Goal: Task Accomplishment & Management: Use online tool/utility

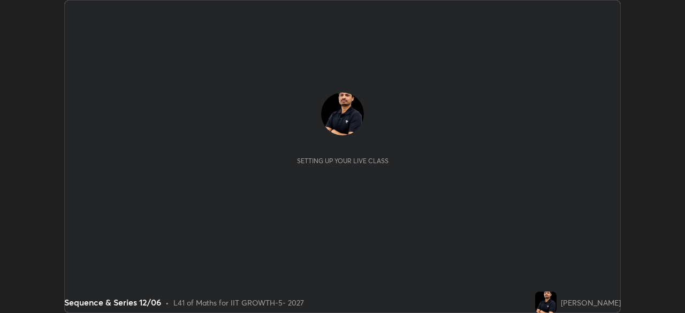
scroll to position [313, 684]
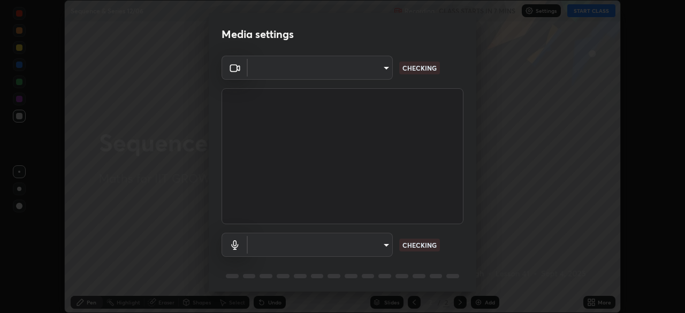
click at [370, 243] on body "Erase all Sequence & Series 12/06 Recording CLASS STARTS IN 7 MINS Settings STA…" at bounding box center [342, 156] width 685 height 313
type input "8af73e8d16ef8e3bb7c62716022b9fe157133e9521606ce818031bd72dda2f9e"
type input "default"
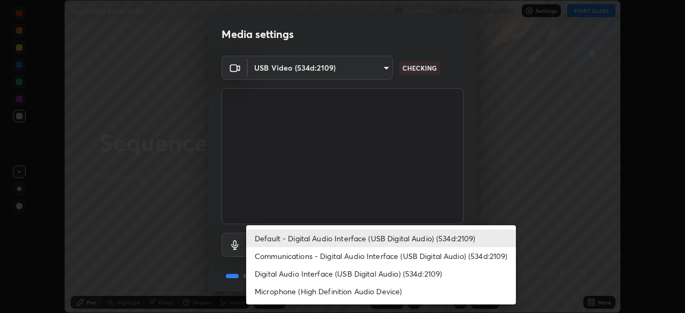
click at [349, 241] on li "Default - Digital Audio Interface (USB Digital Audio) (534d:2109)" at bounding box center [381, 238] width 270 height 18
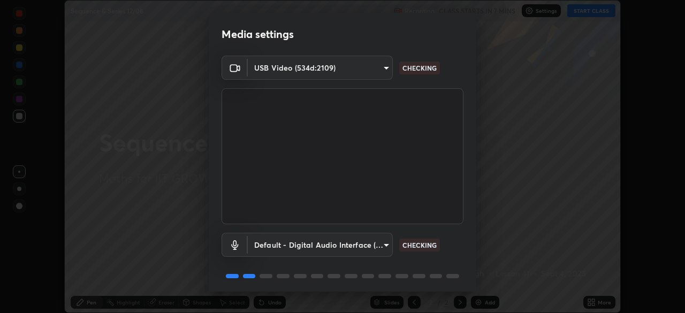
scroll to position [38, 0]
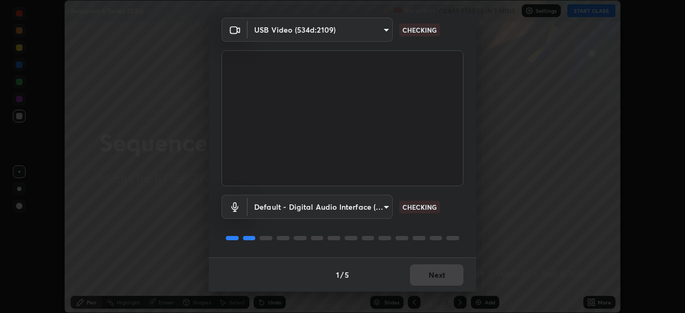
click at [437, 270] on div "1 / 5 Next" at bounding box center [342, 274] width 267 height 34
click at [440, 279] on div "1 / 5 Next" at bounding box center [342, 274] width 267 height 34
click at [438, 279] on div "1 / 5 Next" at bounding box center [342, 274] width 267 height 34
click at [451, 277] on div "1 / 5 Next" at bounding box center [342, 274] width 267 height 34
click at [451, 279] on div "1 / 5 Next" at bounding box center [342, 274] width 267 height 34
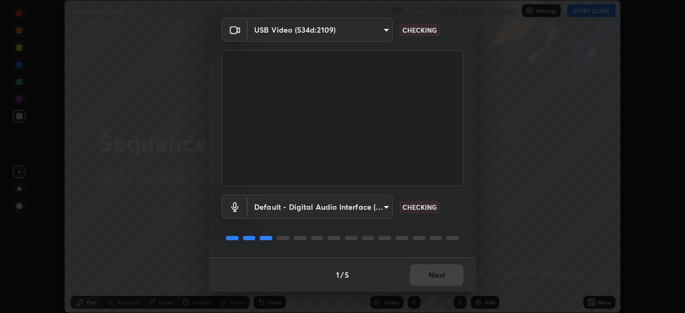
click at [446, 274] on div "1 / 5 Next" at bounding box center [342, 274] width 267 height 34
click at [441, 275] on div "1 / 5 Next" at bounding box center [342, 274] width 267 height 34
click at [438, 271] on div "1 / 5 Next" at bounding box center [342, 274] width 267 height 34
click at [438, 270] on div "1 / 5 Next" at bounding box center [342, 274] width 267 height 34
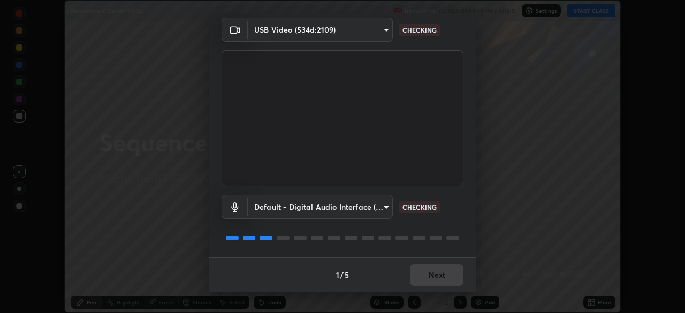
click at [442, 268] on div "1 / 5 Next" at bounding box center [342, 274] width 267 height 34
click at [449, 273] on div "1 / 5 Next" at bounding box center [342, 274] width 267 height 34
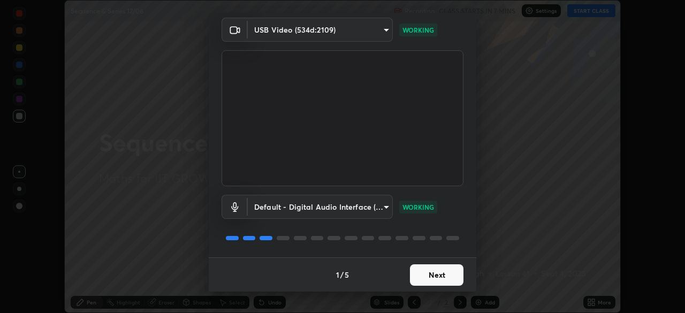
click at [437, 273] on button "Next" at bounding box center [436, 274] width 53 height 21
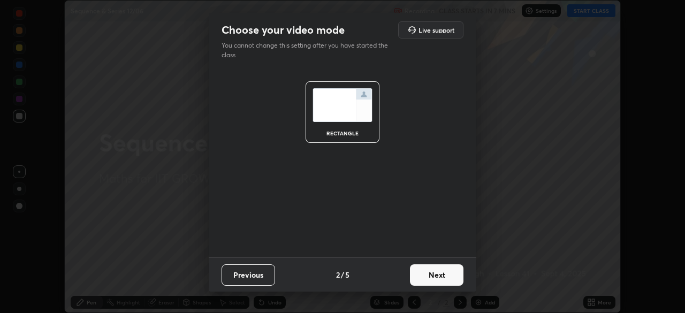
scroll to position [0, 0]
click at [443, 272] on button "Next" at bounding box center [436, 274] width 53 height 21
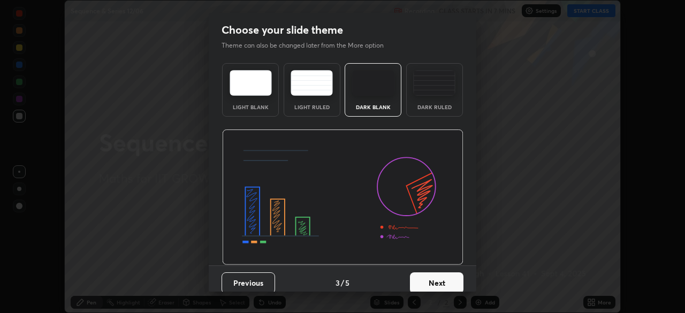
click at [450, 276] on button "Next" at bounding box center [436, 282] width 53 height 21
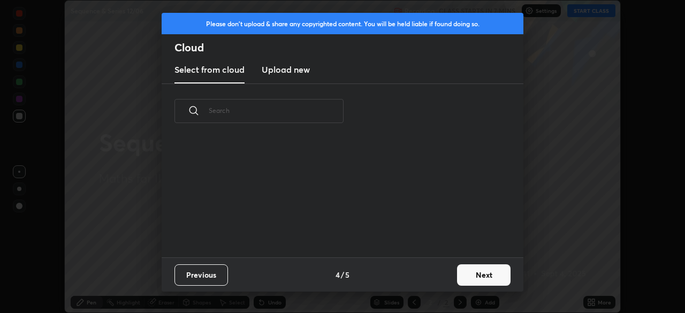
click at [459, 275] on button "Next" at bounding box center [483, 274] width 53 height 21
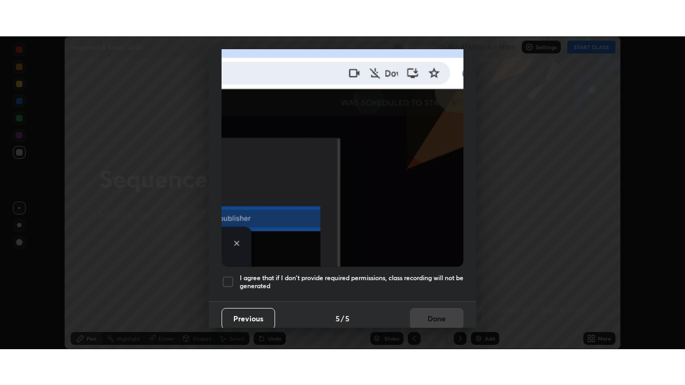
scroll to position [256, 0]
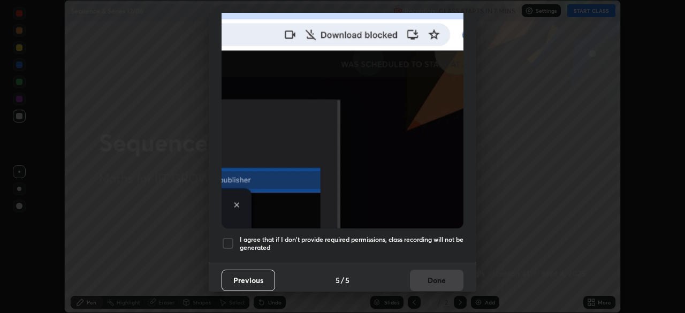
click at [229, 238] on div at bounding box center [227, 243] width 13 height 13
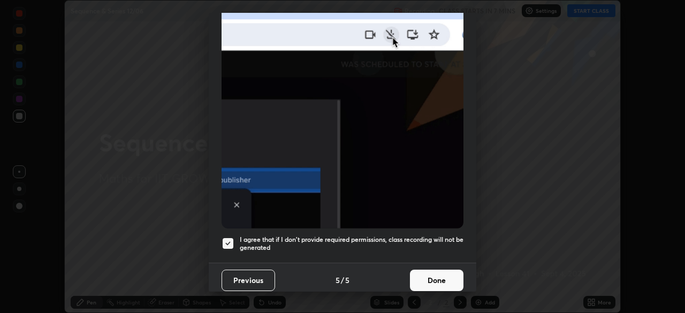
click at [420, 275] on button "Done" at bounding box center [436, 280] width 53 height 21
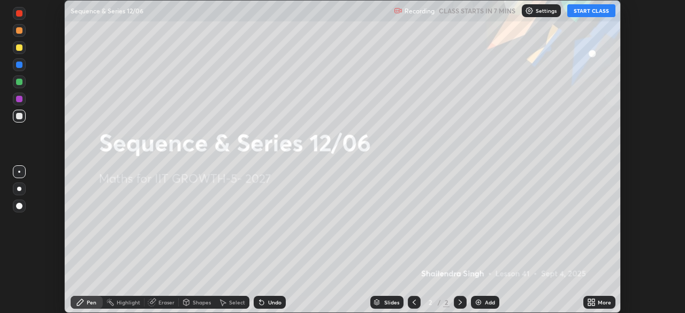
click at [589, 300] on icon at bounding box center [589, 300] width 3 height 3
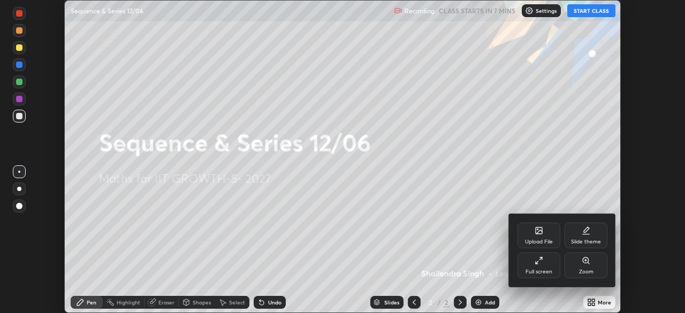
click at [542, 260] on icon at bounding box center [538, 260] width 9 height 9
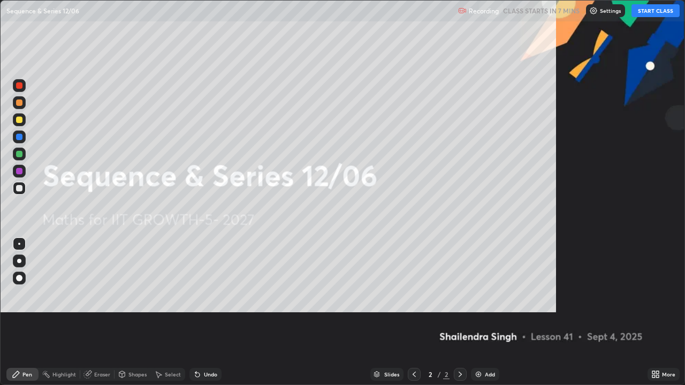
scroll to position [385, 685]
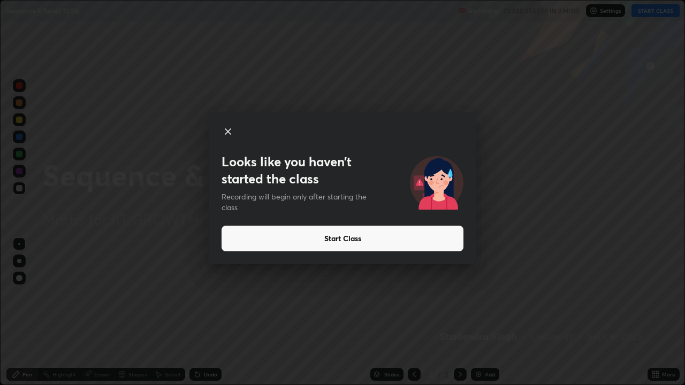
click at [684, 312] on div "Looks like you haven’t started the class Recording will begin only after starti…" at bounding box center [342, 192] width 685 height 385
click at [351, 240] on button "Start Class" at bounding box center [342, 239] width 242 height 26
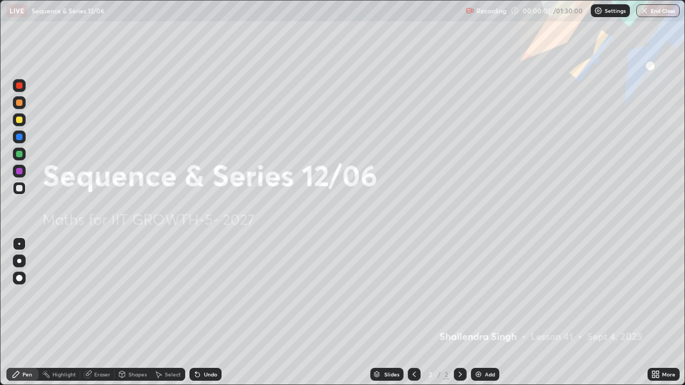
click at [658, 312] on icon at bounding box center [657, 376] width 3 height 3
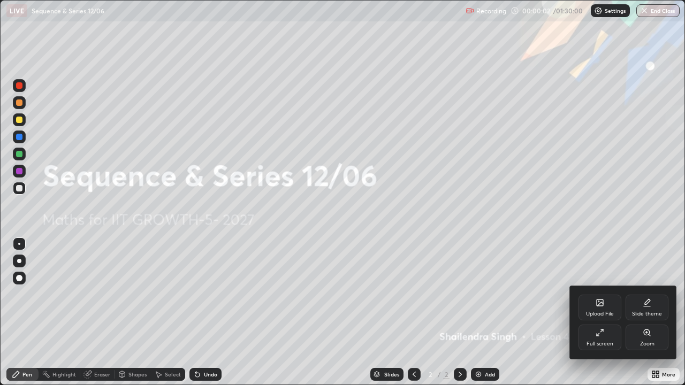
click at [595, 309] on div "Upload File" at bounding box center [599, 308] width 43 height 26
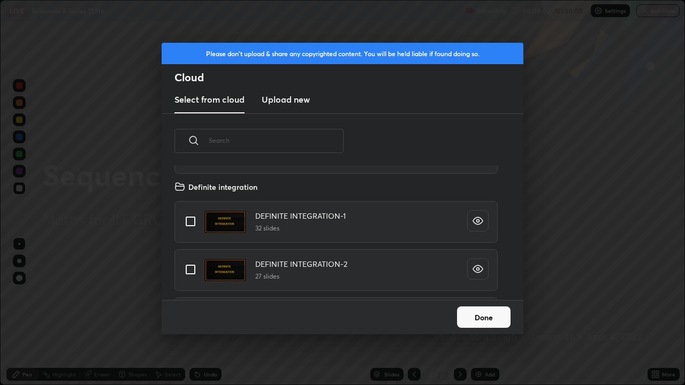
scroll to position [0, 0]
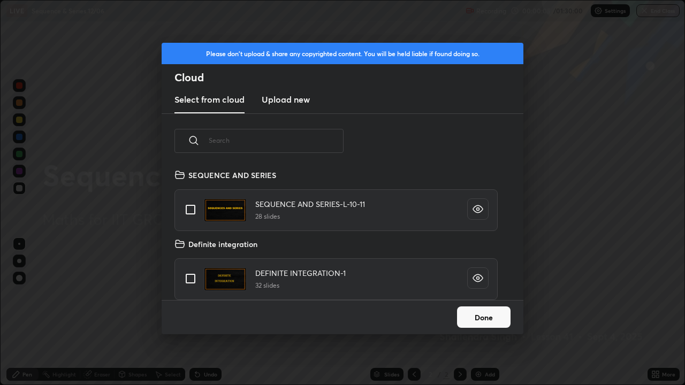
click at [186, 210] on input "grid" at bounding box center [190, 209] width 22 height 22
checkbox input "true"
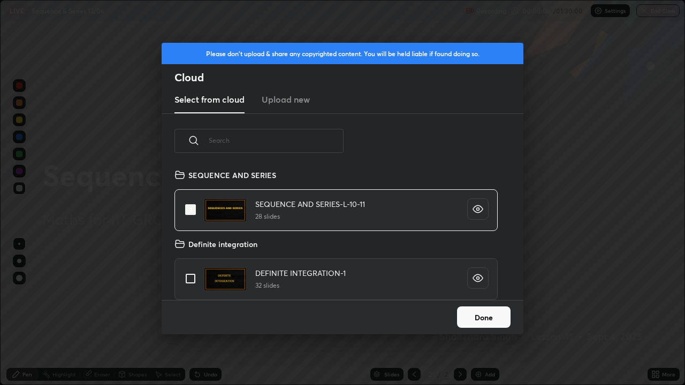
click at [473, 312] on button "Done" at bounding box center [483, 316] width 53 height 21
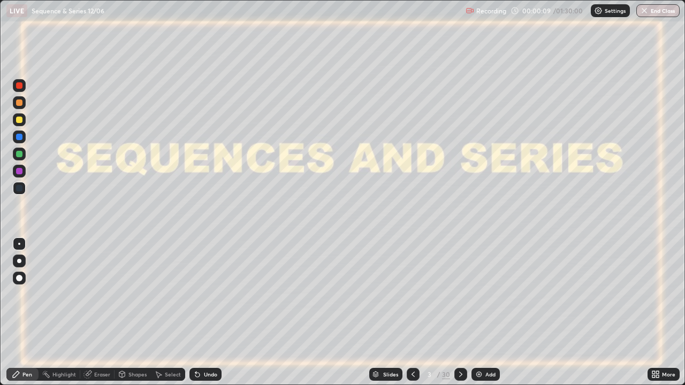
click at [459, 312] on icon at bounding box center [460, 374] width 9 height 9
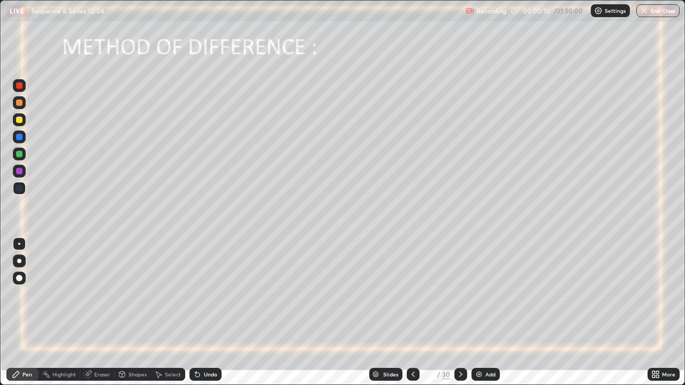
click at [385, 312] on div "Slides" at bounding box center [390, 374] width 15 height 5
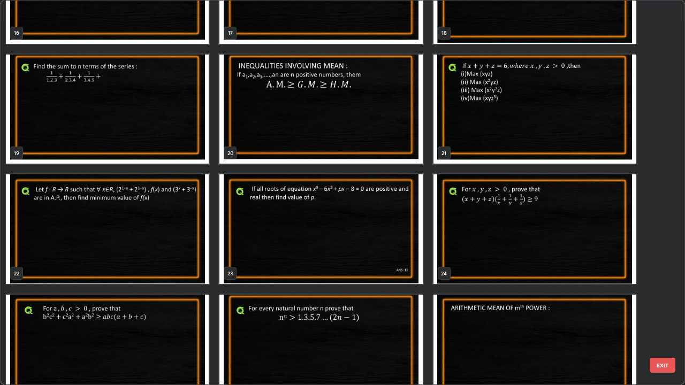
scroll to position [702, 0]
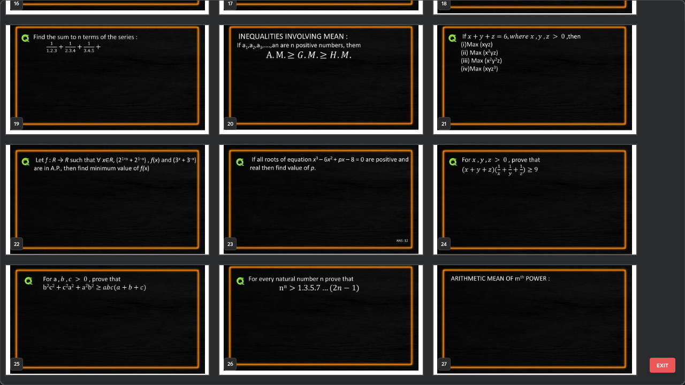
click at [158, 219] on img "grid" at bounding box center [107, 200] width 203 height 110
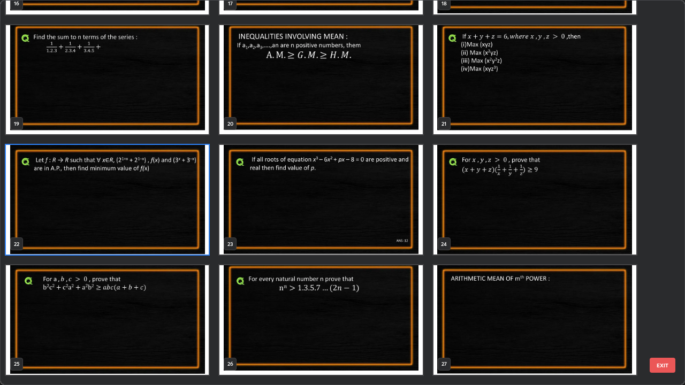
click at [158, 219] on img "grid" at bounding box center [107, 200] width 203 height 110
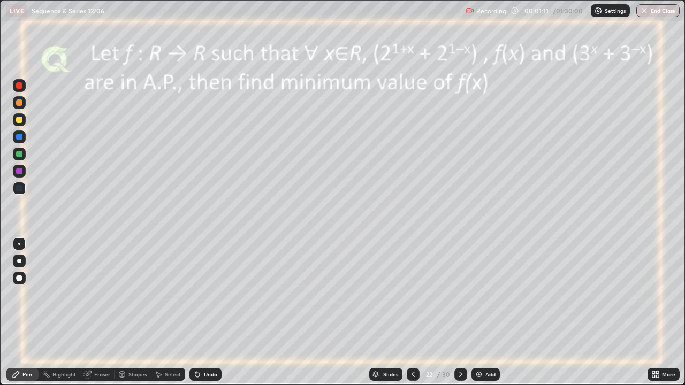
click at [19, 154] on div at bounding box center [19, 154] width 6 height 6
click at [20, 169] on div at bounding box center [19, 171] width 6 height 6
click at [157, 312] on icon at bounding box center [159, 375] width 6 height 6
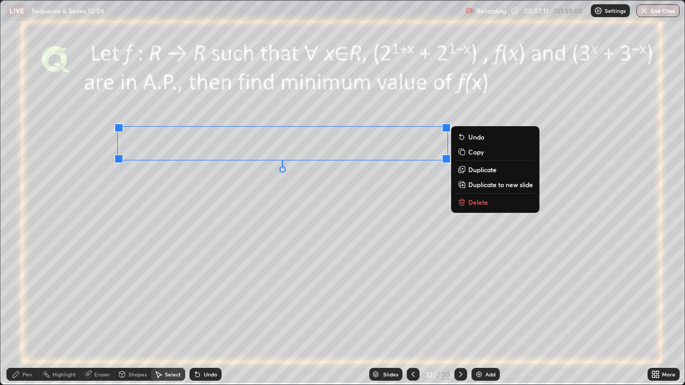
click at [461, 152] on icon at bounding box center [461, 151] width 5 height 5
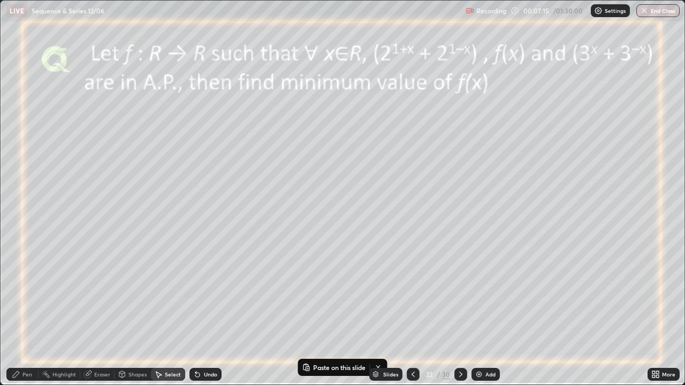
click at [476, 312] on img at bounding box center [478, 374] width 9 height 9
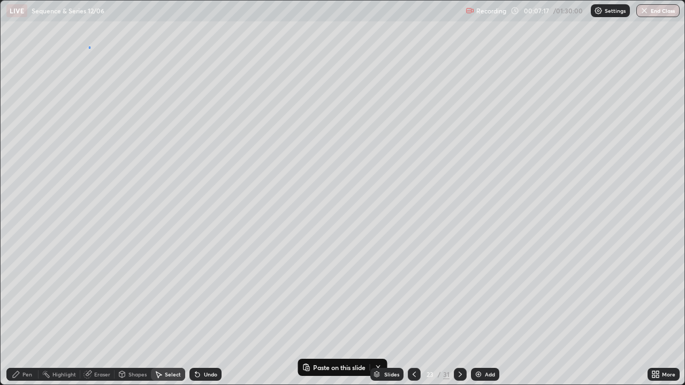
click at [89, 47] on div "0 ° Undo Copy Paste here Duplicate Duplicate to new slide Delete" at bounding box center [343, 193] width 684 height 384
click at [113, 73] on p "Paste here" at bounding box center [125, 74] width 32 height 9
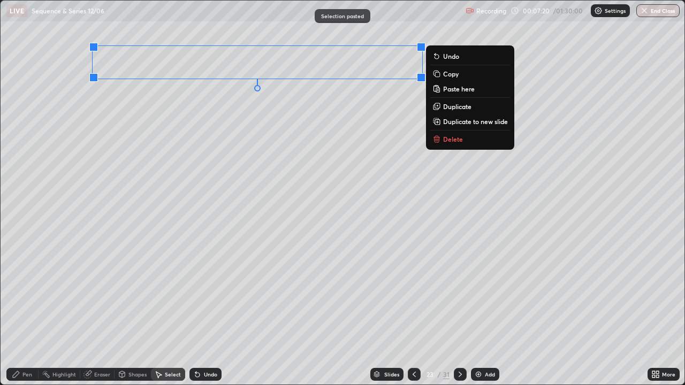
click at [170, 95] on div "0 ° Undo Copy Paste here Duplicate Duplicate to new slide Delete" at bounding box center [343, 193] width 684 height 384
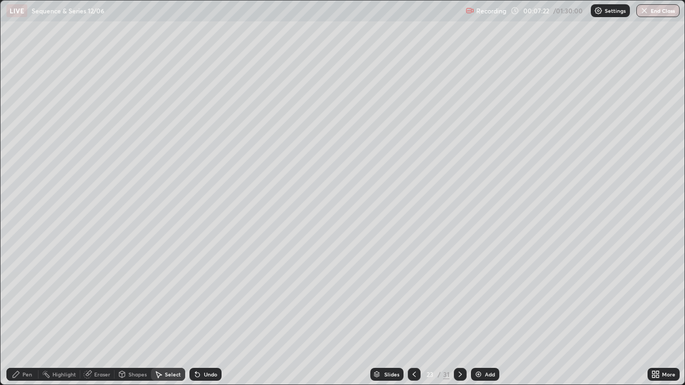
click at [24, 312] on div "Pen" at bounding box center [27, 374] width 10 height 5
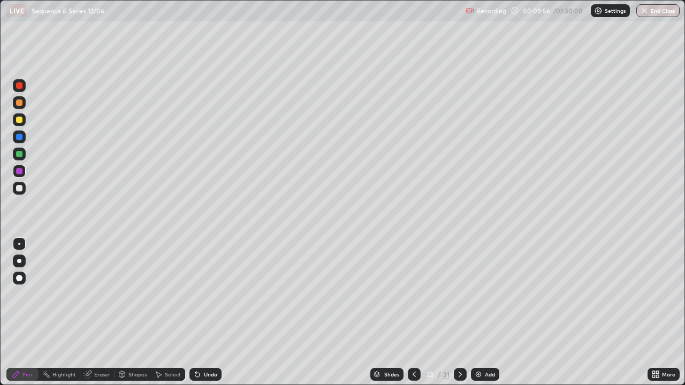
click at [479, 312] on img at bounding box center [478, 374] width 9 height 9
click at [17, 155] on div at bounding box center [19, 154] width 6 height 6
click at [412, 312] on icon at bounding box center [413, 374] width 9 height 9
click at [459, 312] on icon at bounding box center [459, 374] width 3 height 5
click at [18, 136] on div at bounding box center [19, 137] width 6 height 6
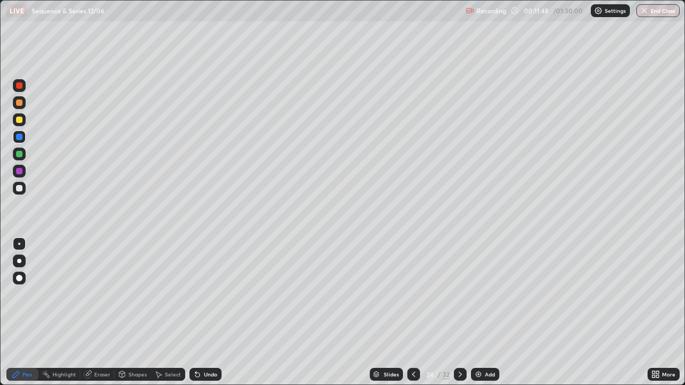
click at [17, 118] on div at bounding box center [19, 120] width 6 height 6
click at [125, 312] on icon at bounding box center [122, 374] width 9 height 9
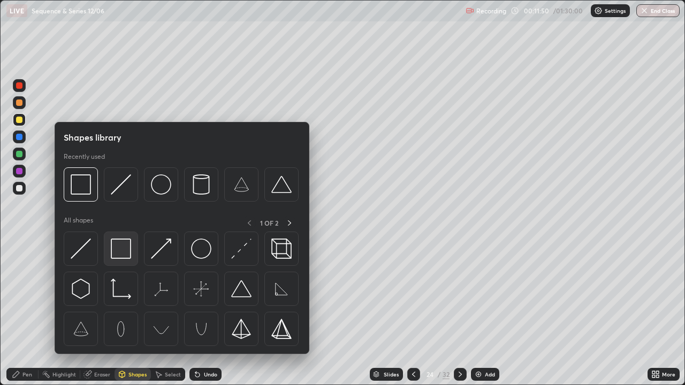
click at [114, 252] on img at bounding box center [121, 249] width 20 height 20
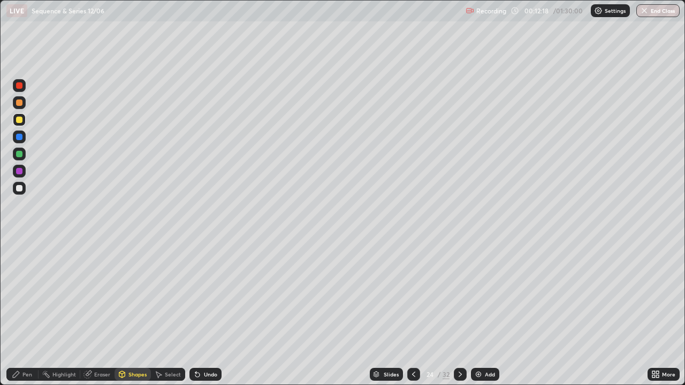
click at [458, 312] on icon at bounding box center [460, 374] width 9 height 9
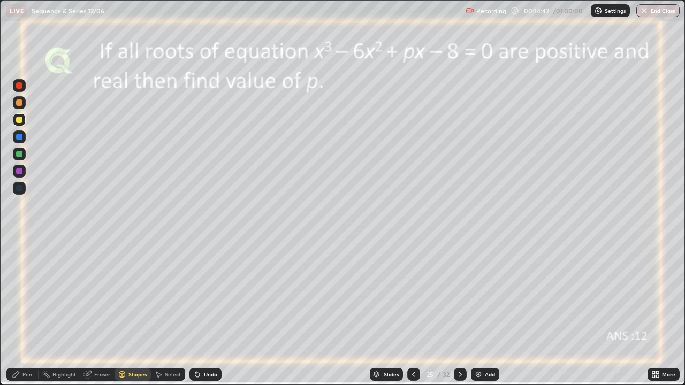
click at [199, 312] on icon at bounding box center [197, 374] width 9 height 9
click at [28, 312] on div "Pen" at bounding box center [27, 374] width 10 height 5
click at [206, 312] on div "Undo" at bounding box center [210, 374] width 13 height 5
click at [21, 153] on div at bounding box center [19, 154] width 6 height 6
click at [20, 136] on div at bounding box center [19, 137] width 6 height 6
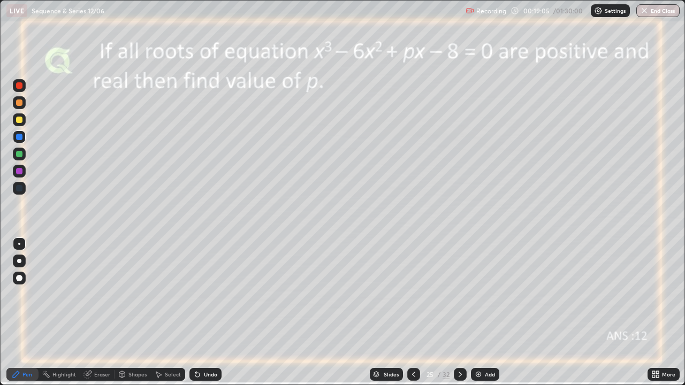
click at [95, 312] on div "Eraser" at bounding box center [102, 374] width 16 height 5
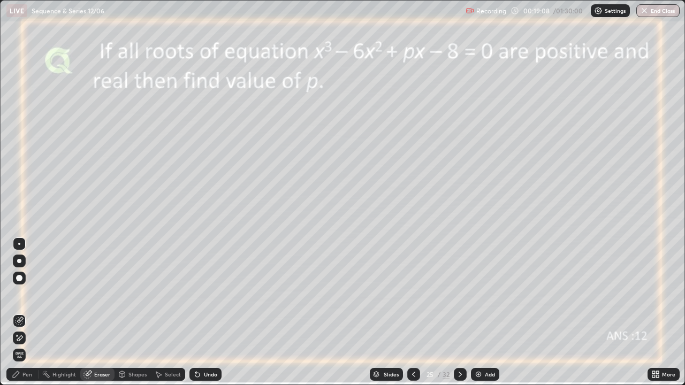
click at [21, 312] on div "Pen" at bounding box center [22, 374] width 32 height 13
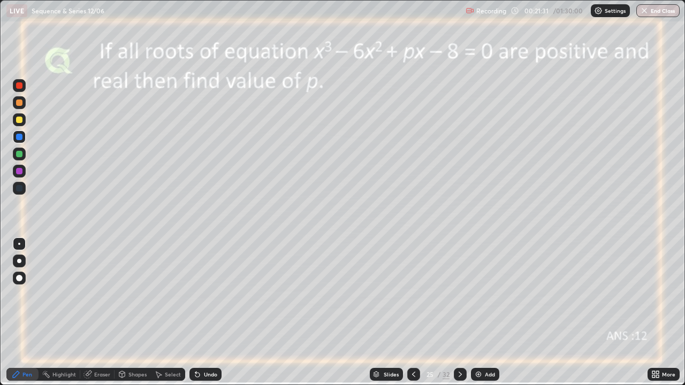
click at [459, 312] on icon at bounding box center [460, 374] width 9 height 9
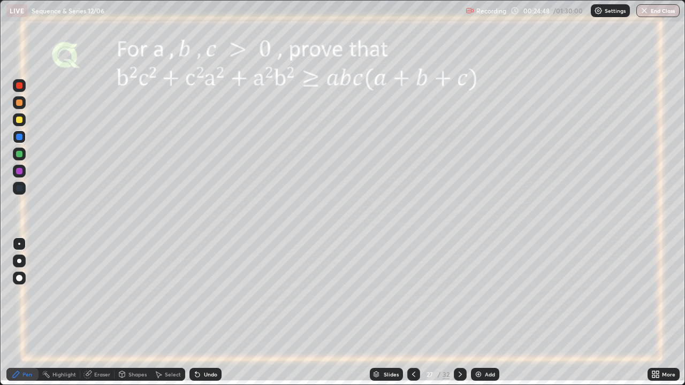
click at [19, 119] on div at bounding box center [19, 120] width 6 height 6
click at [20, 154] on div at bounding box center [19, 154] width 6 height 6
click at [478, 312] on img at bounding box center [478, 374] width 9 height 9
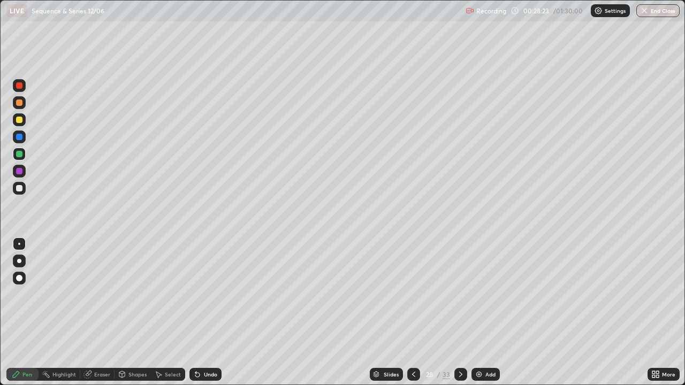
click at [411, 312] on icon at bounding box center [413, 374] width 9 height 9
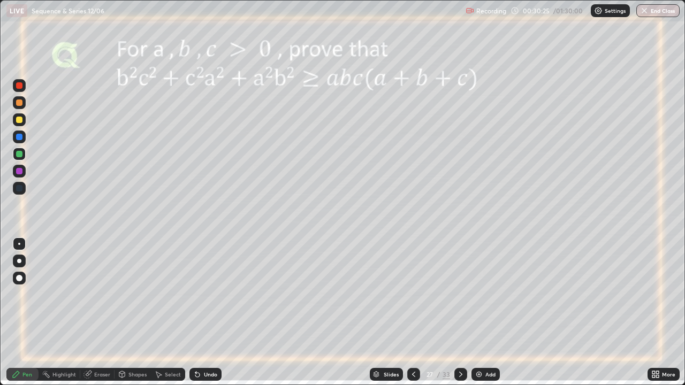
click at [458, 312] on icon at bounding box center [460, 374] width 9 height 9
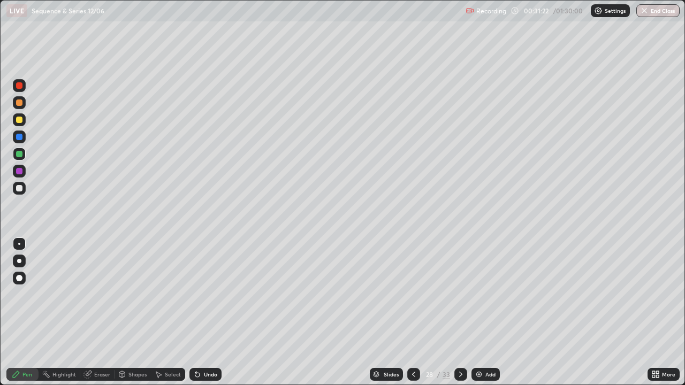
click at [458, 312] on icon at bounding box center [460, 374] width 9 height 9
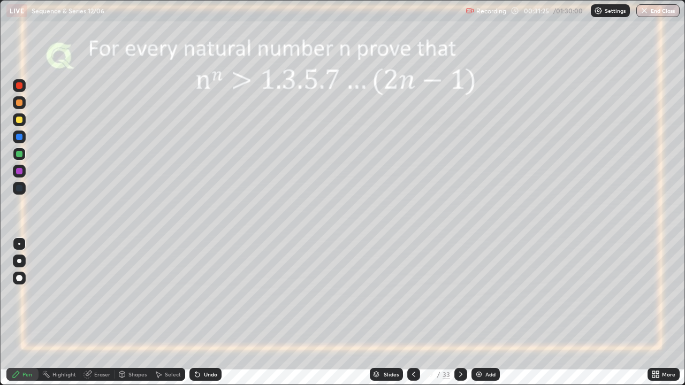
click at [413, 312] on icon at bounding box center [413, 374] width 9 height 9
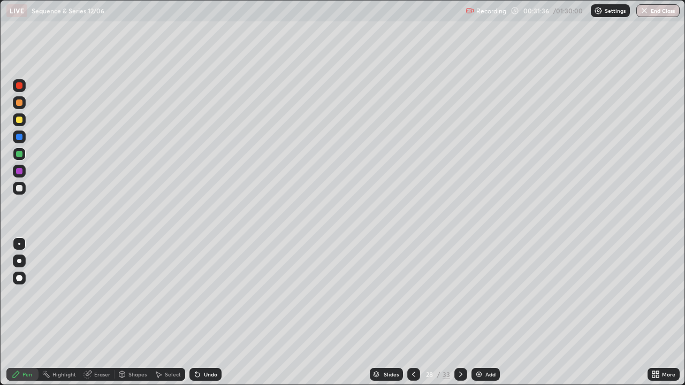
click at [460, 312] on icon at bounding box center [460, 374] width 9 height 9
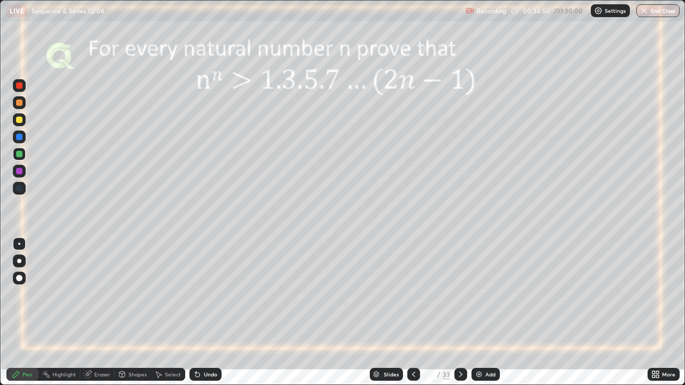
click at [18, 135] on div at bounding box center [19, 137] width 6 height 6
click at [18, 153] on div at bounding box center [19, 154] width 6 height 6
click at [459, 312] on icon at bounding box center [460, 374] width 3 height 5
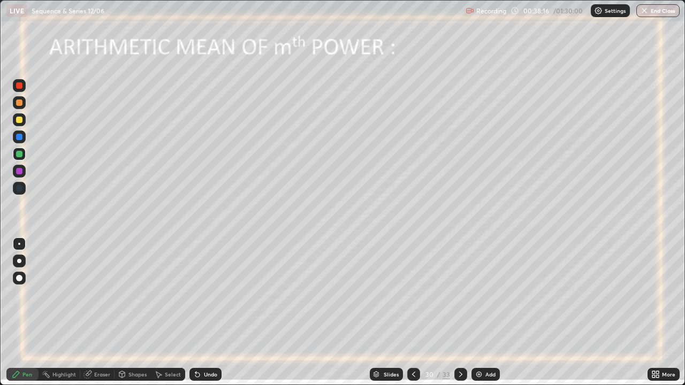
click at [20, 120] on div at bounding box center [19, 120] width 6 height 6
click at [18, 137] on div at bounding box center [19, 137] width 6 height 6
click at [156, 312] on icon at bounding box center [159, 375] width 6 height 6
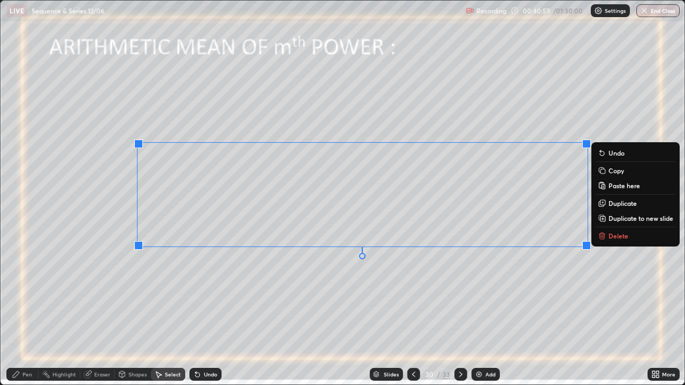
click at [602, 170] on rect at bounding box center [602, 171] width 5 height 5
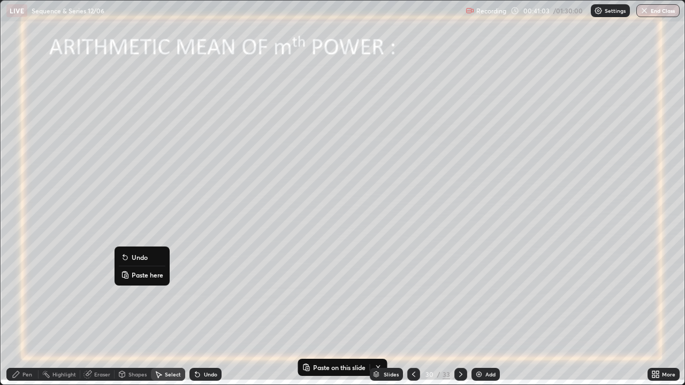
click at [130, 274] on button "Paste here" at bounding box center [142, 274] width 47 height 13
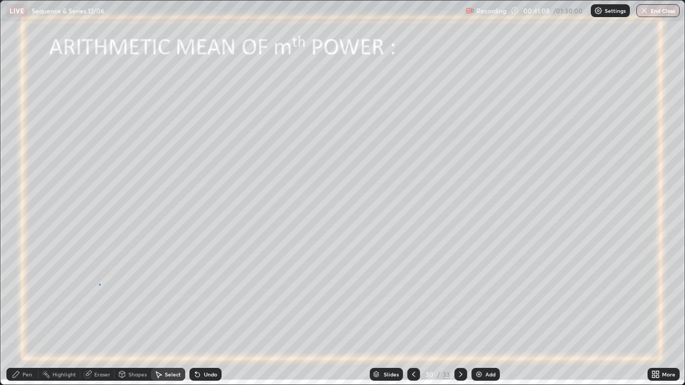
click at [99, 284] on div "0 ° Undo Copy Paste here Duplicate Duplicate to new slide Delete" at bounding box center [343, 193] width 684 height 384
click at [59, 312] on div "Highlight" at bounding box center [64, 374] width 24 height 5
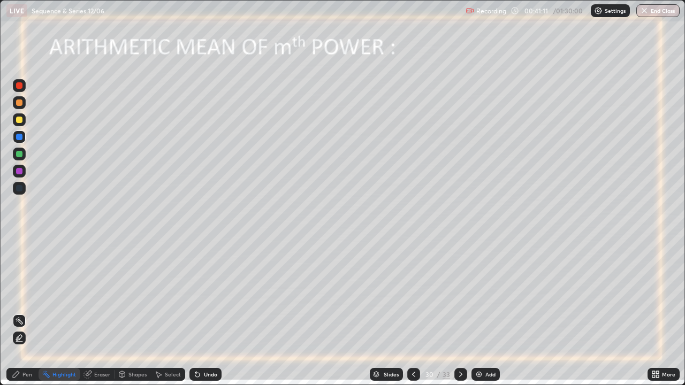
click at [87, 312] on icon at bounding box center [87, 374] width 7 height 7
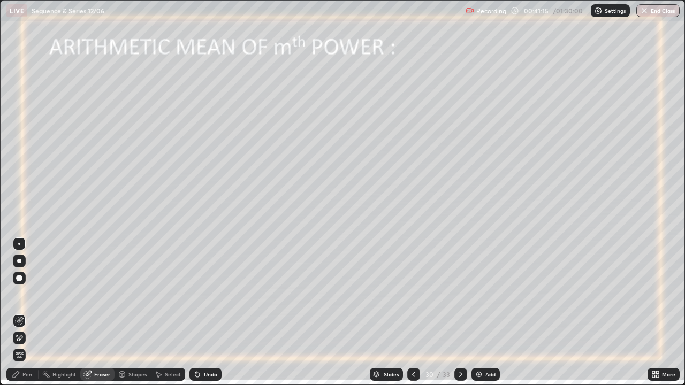
click at [24, 312] on div "Pen" at bounding box center [27, 374] width 10 height 5
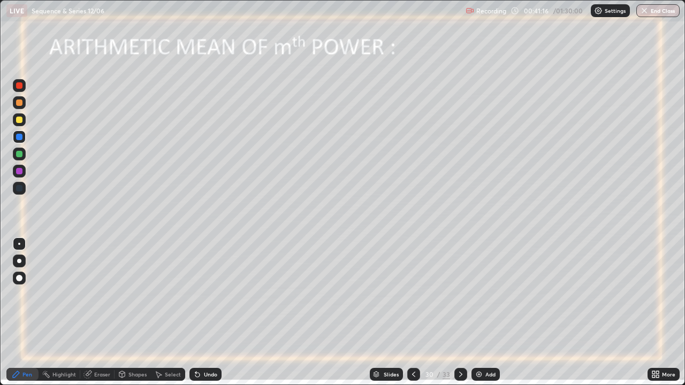
click at [20, 119] on div at bounding box center [19, 120] width 6 height 6
click at [101, 312] on div "Eraser" at bounding box center [102, 374] width 16 height 5
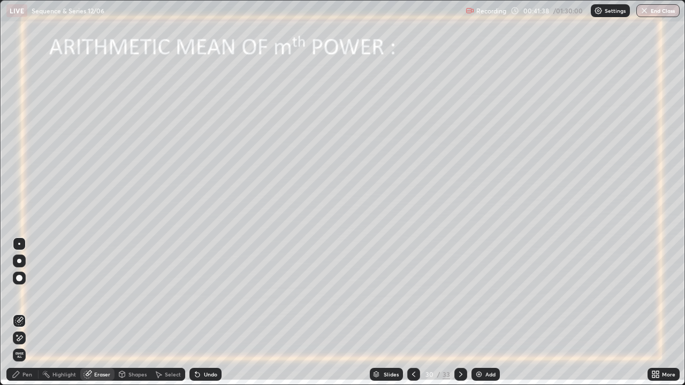
click at [23, 312] on div "Pen" at bounding box center [27, 374] width 10 height 5
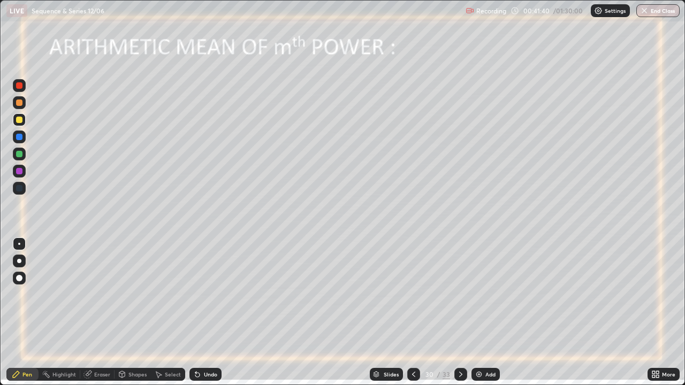
click at [20, 120] on div at bounding box center [19, 120] width 6 height 6
click at [477, 312] on img at bounding box center [478, 374] width 9 height 9
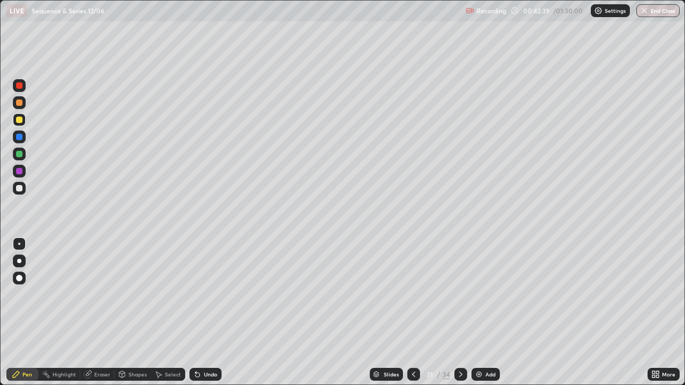
click at [19, 136] on div at bounding box center [19, 137] width 6 height 6
click at [412, 312] on icon at bounding box center [413, 374] width 3 height 5
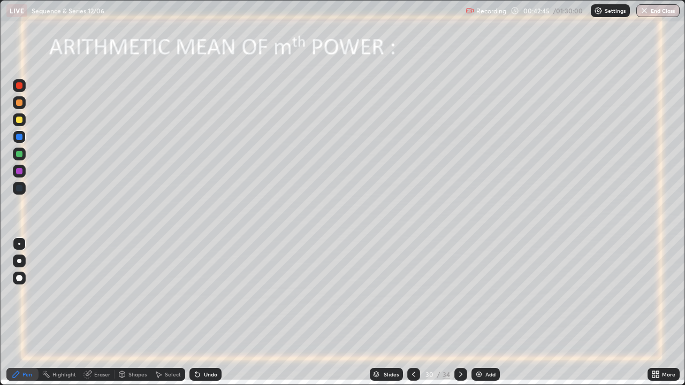
click at [160, 312] on icon at bounding box center [158, 374] width 9 height 9
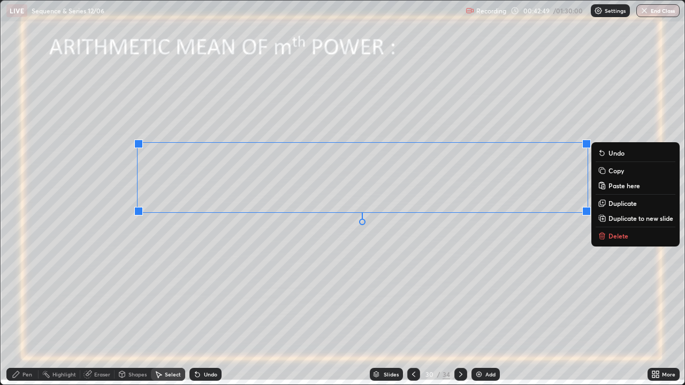
click at [600, 172] on icon at bounding box center [600, 169] width 5 height 5
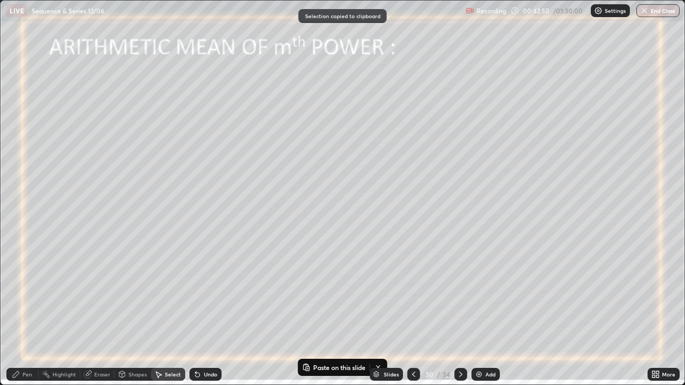
click at [459, 312] on icon at bounding box center [460, 374] width 3 height 5
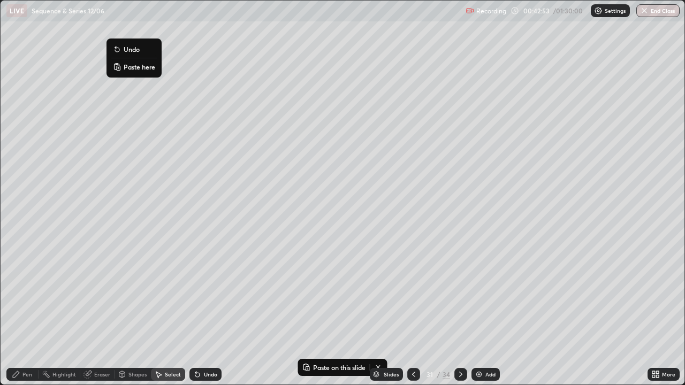
click at [130, 65] on p "Paste here" at bounding box center [140, 67] width 32 height 9
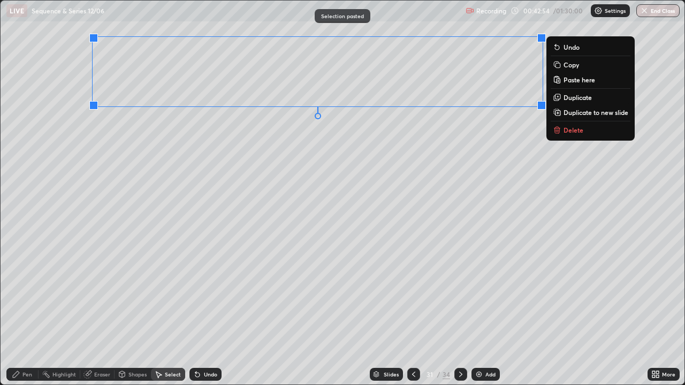
click at [168, 131] on div "0 ° Undo Copy Paste here Duplicate Duplicate to new slide Delete" at bounding box center [343, 193] width 684 height 384
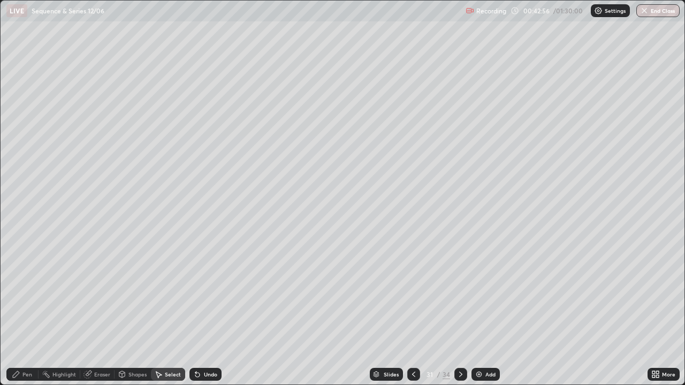
click at [94, 312] on div "Eraser" at bounding box center [102, 374] width 16 height 5
click at [25, 312] on div "Pen" at bounding box center [27, 374] width 10 height 5
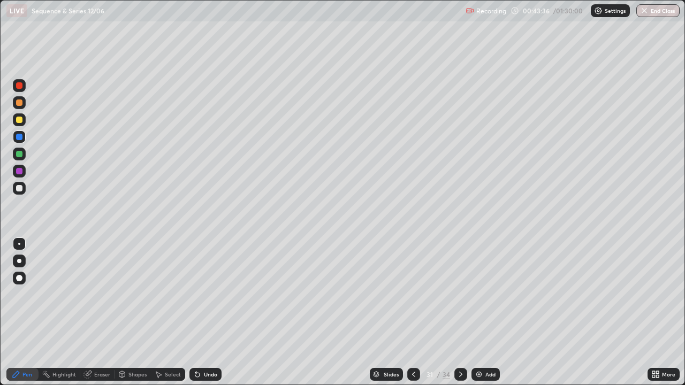
click at [408, 312] on div at bounding box center [413, 374] width 13 height 13
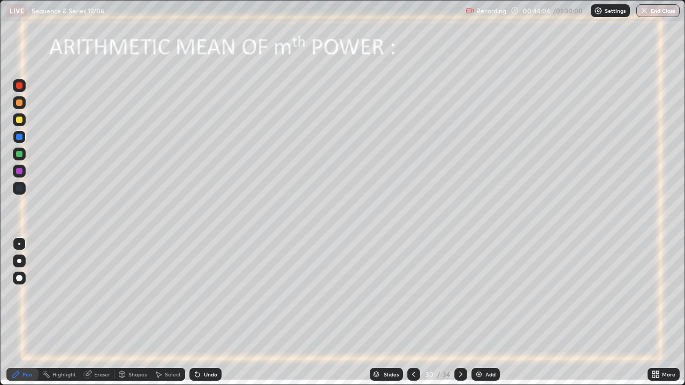
click at [459, 312] on icon at bounding box center [460, 374] width 3 height 5
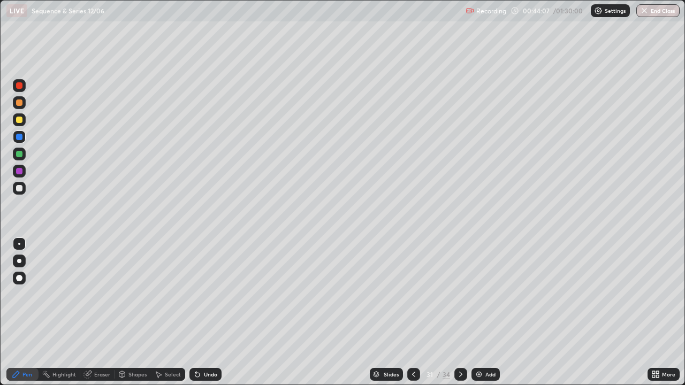
click at [409, 312] on icon at bounding box center [413, 374] width 9 height 9
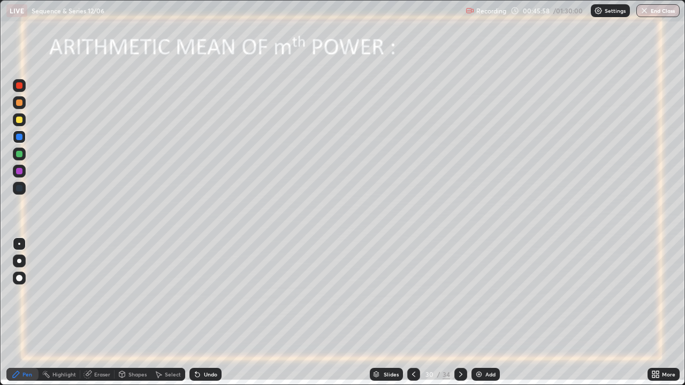
click at [460, 312] on icon at bounding box center [460, 374] width 3 height 5
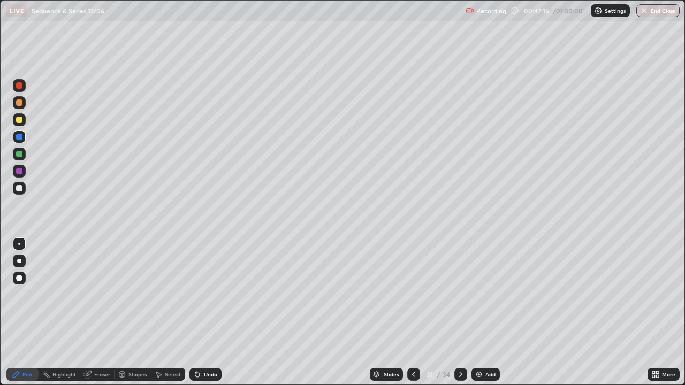
click at [458, 312] on icon at bounding box center [460, 374] width 9 height 9
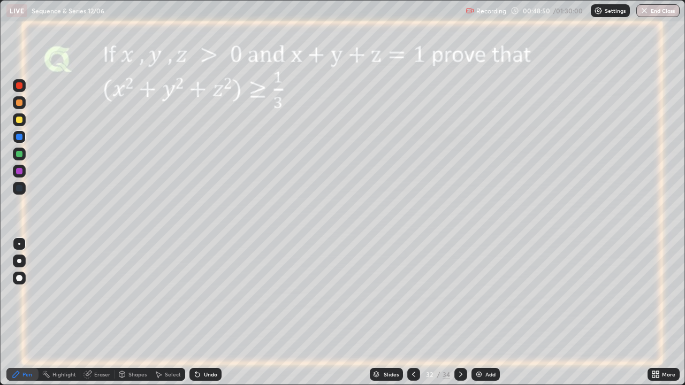
click at [413, 312] on icon at bounding box center [413, 374] width 9 height 9
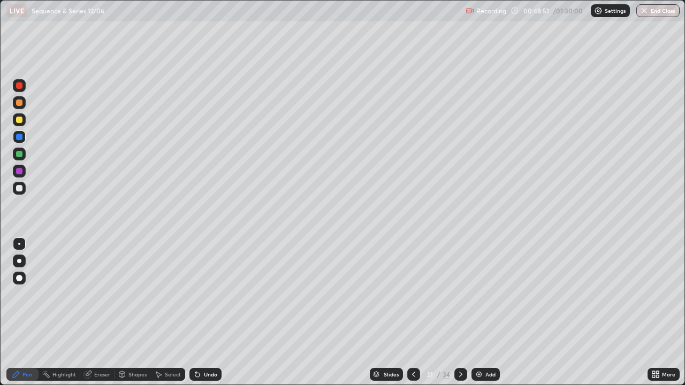
click at [407, 312] on div at bounding box center [413, 374] width 13 height 13
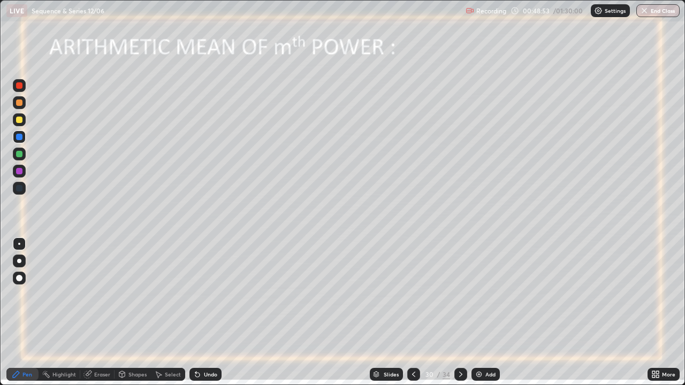
click at [21, 155] on div at bounding box center [19, 154] width 6 height 6
click at [458, 312] on icon at bounding box center [460, 374] width 9 height 9
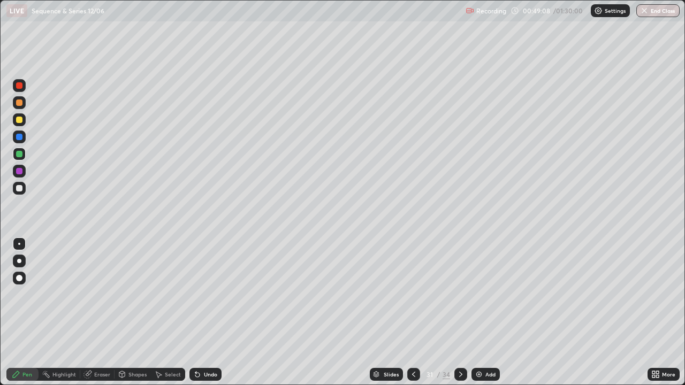
click at [456, 312] on icon at bounding box center [460, 374] width 9 height 9
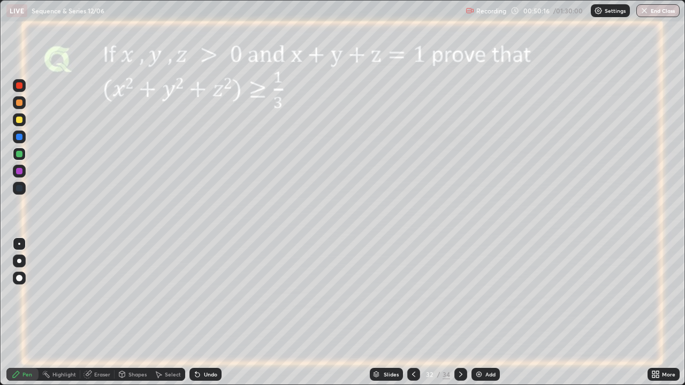
click at [19, 119] on div at bounding box center [19, 120] width 6 height 6
click at [459, 312] on icon at bounding box center [460, 374] width 9 height 9
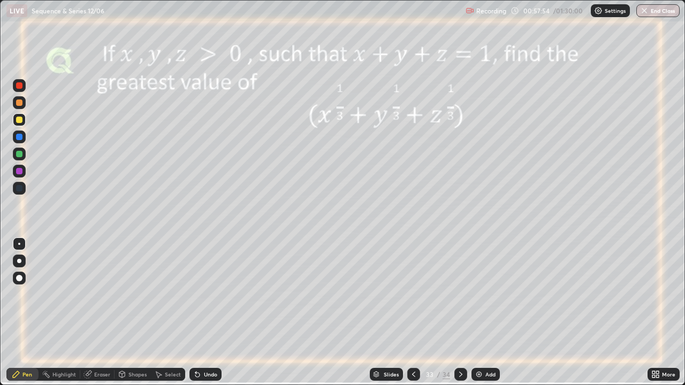
click at [479, 312] on img at bounding box center [478, 374] width 9 height 9
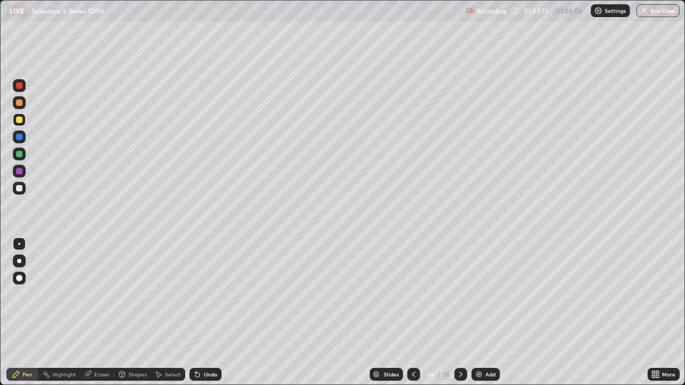
click at [477, 312] on img at bounding box center [478, 374] width 9 height 9
click at [20, 137] on div at bounding box center [19, 137] width 6 height 6
click at [409, 312] on icon at bounding box center [413, 374] width 9 height 9
click at [410, 312] on div at bounding box center [413, 374] width 13 height 21
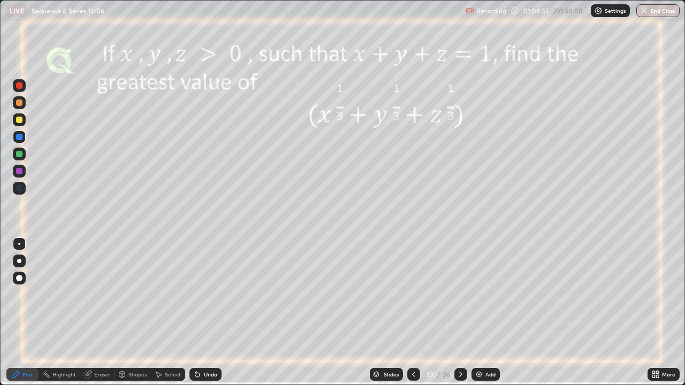
click at [413, 312] on icon at bounding box center [413, 374] width 3 height 5
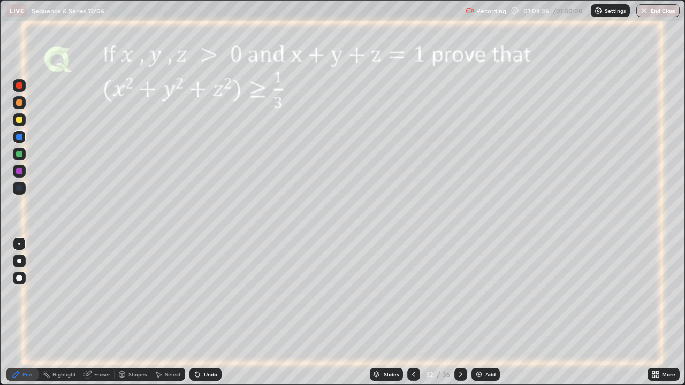
click at [413, 312] on icon at bounding box center [413, 374] width 3 height 5
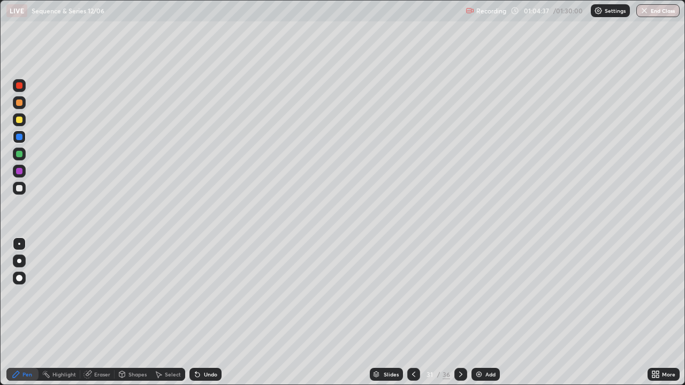
click at [412, 312] on icon at bounding box center [413, 374] width 3 height 5
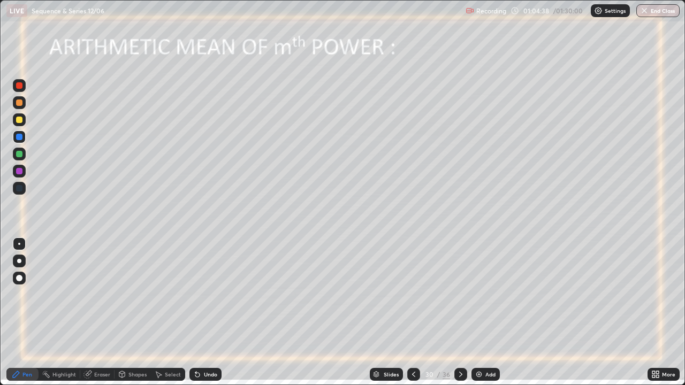
click at [412, 312] on icon at bounding box center [413, 374] width 9 height 9
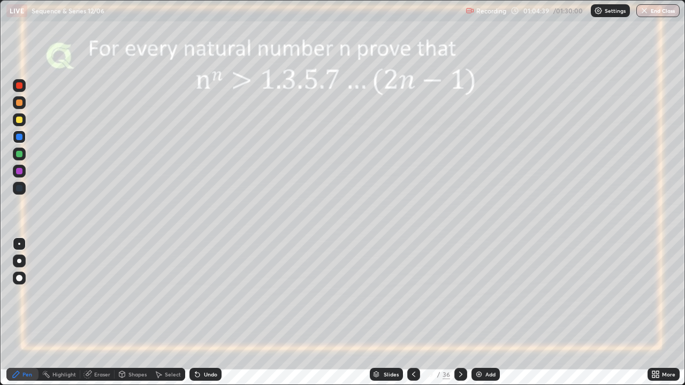
click at [411, 312] on icon at bounding box center [413, 374] width 9 height 9
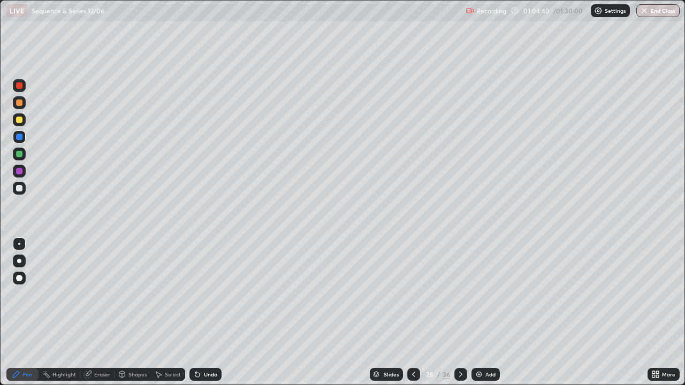
click at [411, 312] on icon at bounding box center [413, 374] width 9 height 9
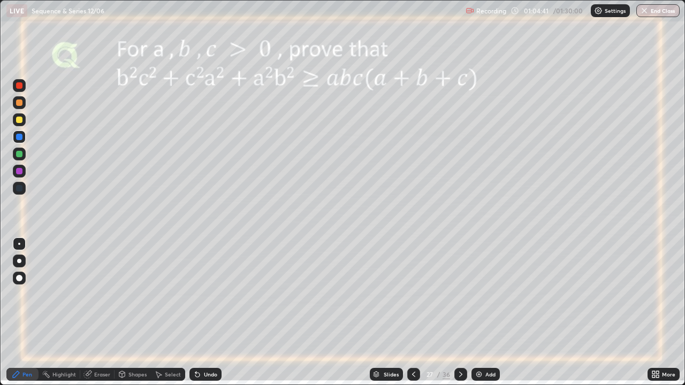
click at [411, 312] on icon at bounding box center [413, 374] width 9 height 9
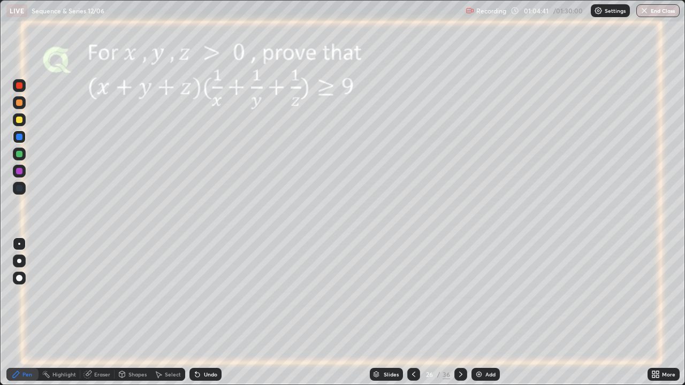
click at [409, 312] on icon at bounding box center [413, 374] width 9 height 9
click at [162, 312] on icon at bounding box center [158, 374] width 9 height 9
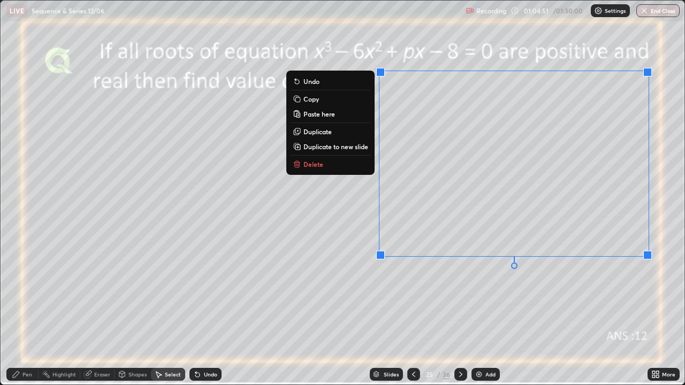
click at [310, 99] on p "Copy" at bounding box center [311, 99] width 16 height 9
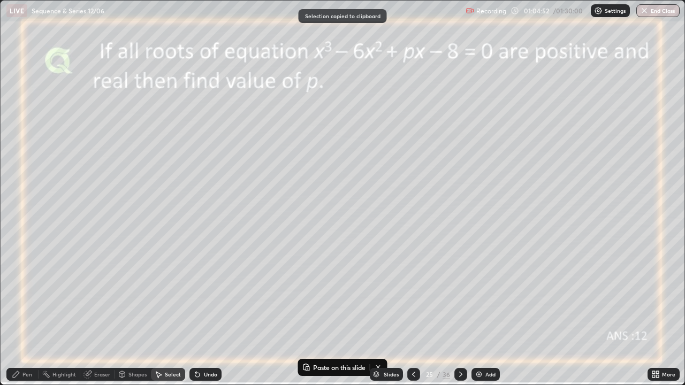
click at [459, 312] on icon at bounding box center [460, 374] width 9 height 9
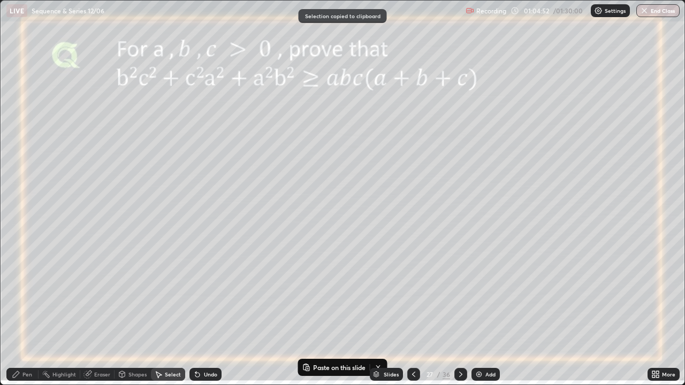
click at [459, 312] on icon at bounding box center [460, 374] width 9 height 9
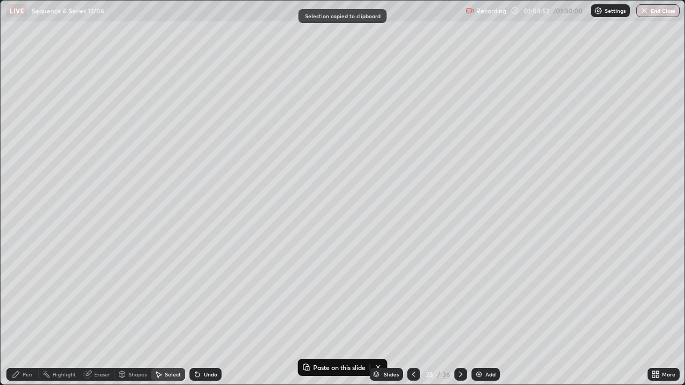
click at [461, 312] on div at bounding box center [460, 374] width 13 height 13
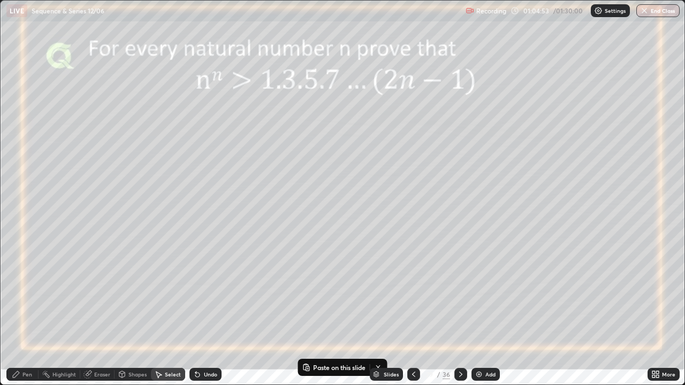
click at [461, 312] on div at bounding box center [460, 374] width 13 height 13
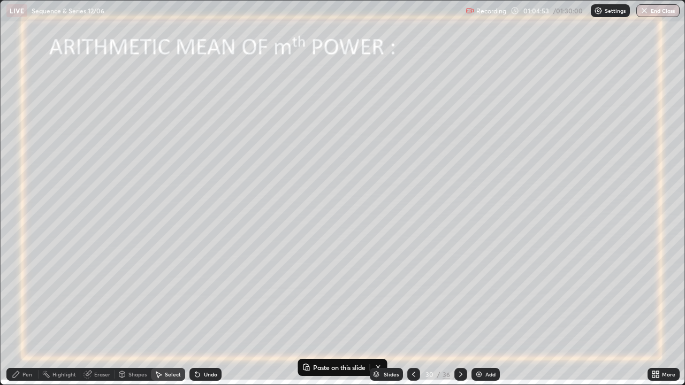
click at [462, 312] on div at bounding box center [460, 374] width 13 height 21
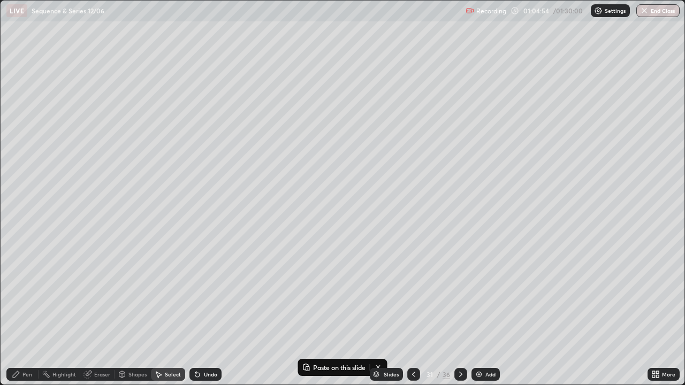
click at [462, 312] on div at bounding box center [460, 374] width 13 height 21
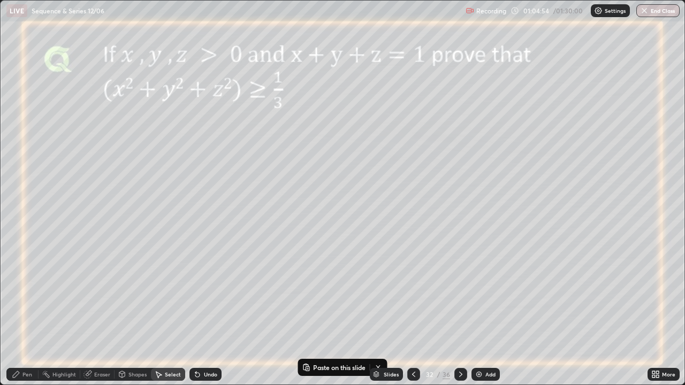
click at [462, 312] on div at bounding box center [460, 374] width 13 height 21
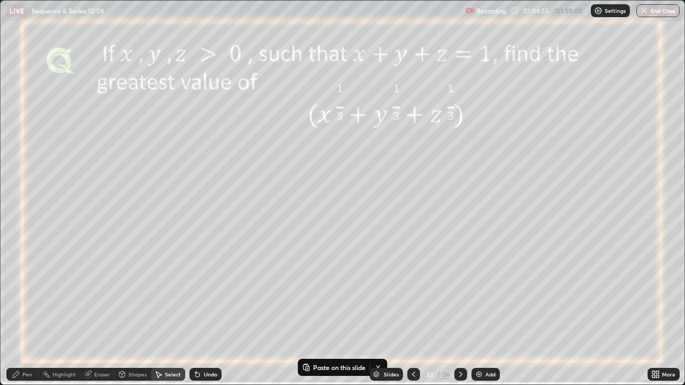
click at [462, 312] on div at bounding box center [460, 374] width 13 height 21
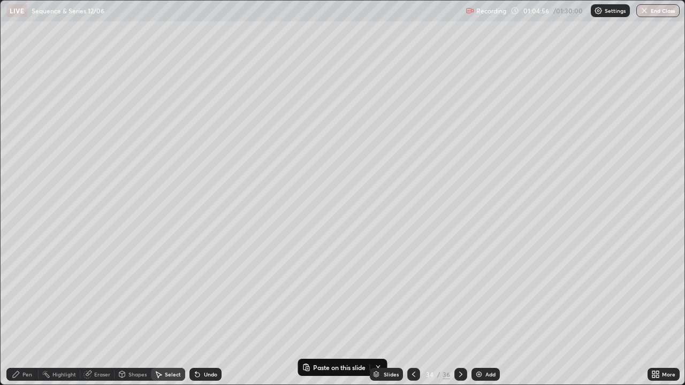
click at [458, 312] on icon at bounding box center [460, 374] width 9 height 9
click at [371, 163] on icon at bounding box center [370, 163] width 1 height 0
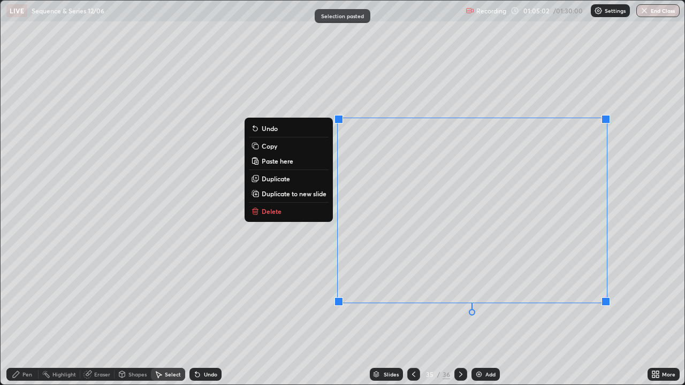
click at [381, 312] on div "0 ° Undo Copy Paste here Duplicate Duplicate to new slide Delete" at bounding box center [343, 193] width 684 height 384
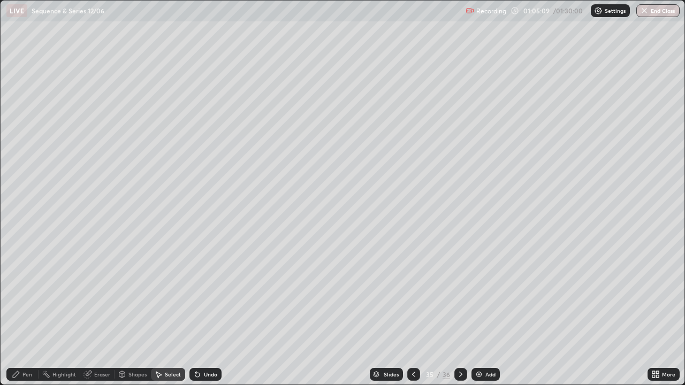
click at [89, 312] on icon at bounding box center [87, 374] width 9 height 9
click at [29, 312] on div "Pen" at bounding box center [27, 374] width 10 height 5
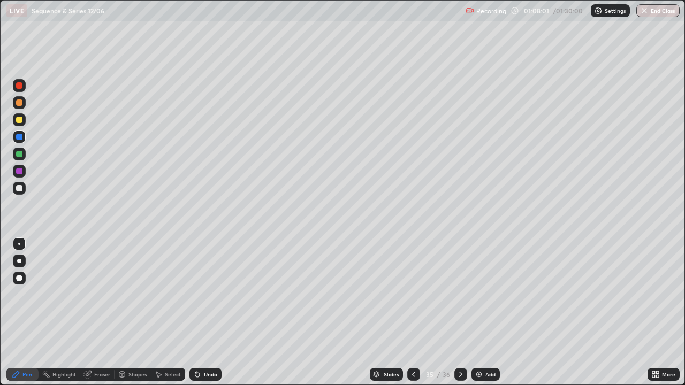
click at [478, 312] on img at bounding box center [478, 374] width 9 height 9
click at [17, 152] on div at bounding box center [19, 154] width 6 height 6
click at [204, 312] on div "Undo" at bounding box center [210, 374] width 13 height 5
click at [412, 312] on icon at bounding box center [413, 374] width 9 height 9
click at [126, 312] on div "Shapes" at bounding box center [132, 374] width 36 height 13
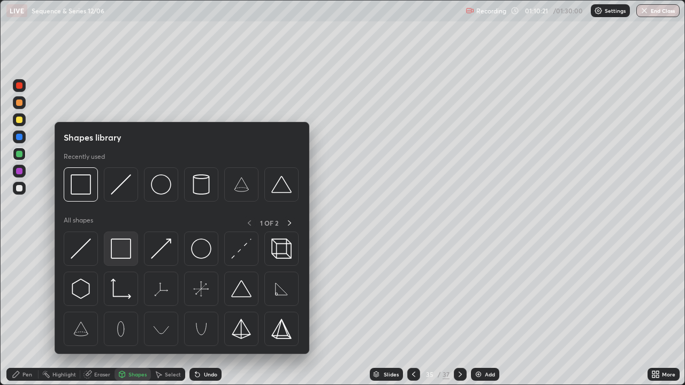
click at [122, 244] on img at bounding box center [121, 249] width 20 height 20
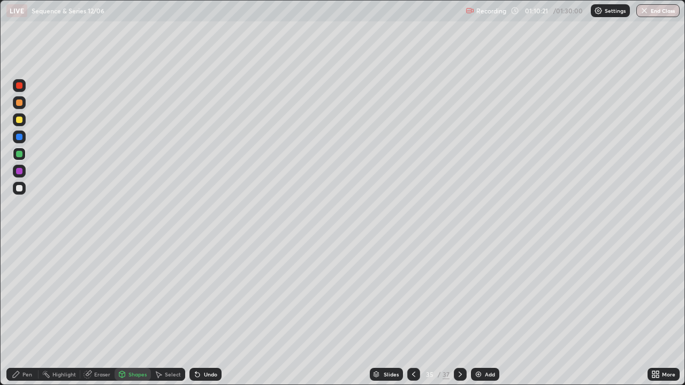
click at [17, 171] on div at bounding box center [19, 171] width 6 height 6
click at [195, 312] on icon at bounding box center [197, 375] width 4 height 4
click at [21, 312] on div "Pen" at bounding box center [22, 374] width 32 height 13
click at [478, 312] on img at bounding box center [478, 374] width 9 height 9
click at [411, 312] on icon at bounding box center [413, 374] width 9 height 9
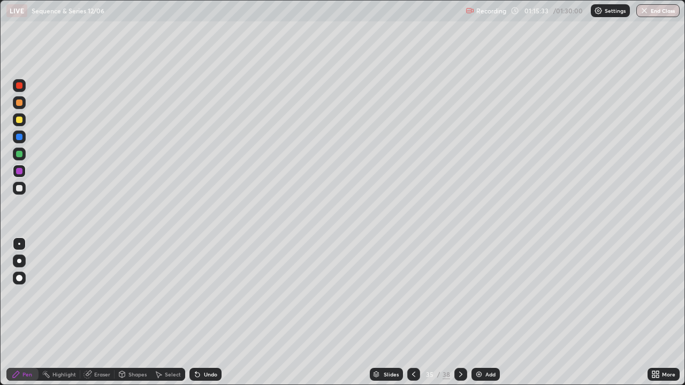
click at [17, 186] on div at bounding box center [19, 188] width 6 height 6
click at [19, 152] on div at bounding box center [19, 154] width 6 height 6
click at [122, 312] on icon at bounding box center [122, 376] width 0 height 4
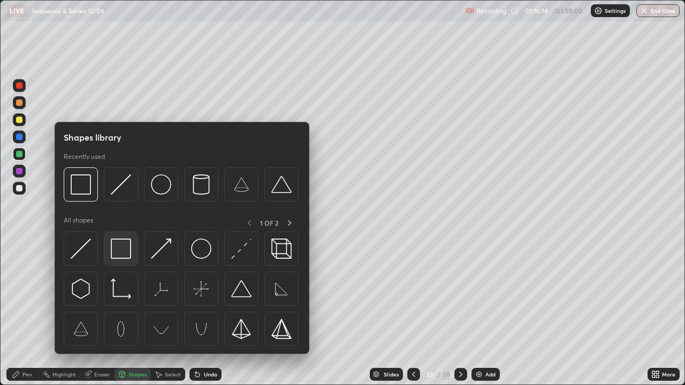
click at [114, 248] on img at bounding box center [121, 249] width 20 height 20
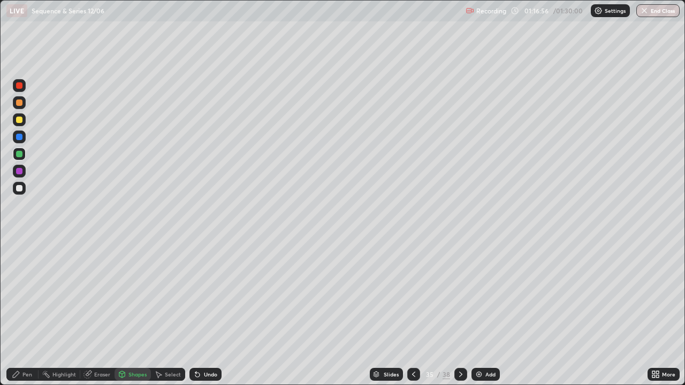
click at [457, 312] on icon at bounding box center [460, 374] width 9 height 9
click at [25, 312] on div "Pen" at bounding box center [27, 374] width 10 height 5
click at [19, 121] on div at bounding box center [19, 120] width 6 height 6
click at [412, 312] on icon at bounding box center [413, 374] width 9 height 9
click at [126, 312] on div "Shapes" at bounding box center [132, 374] width 36 height 13
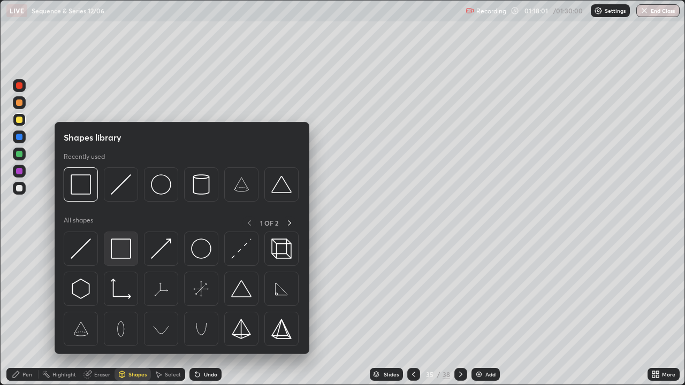
click at [121, 250] on img at bounding box center [121, 249] width 20 height 20
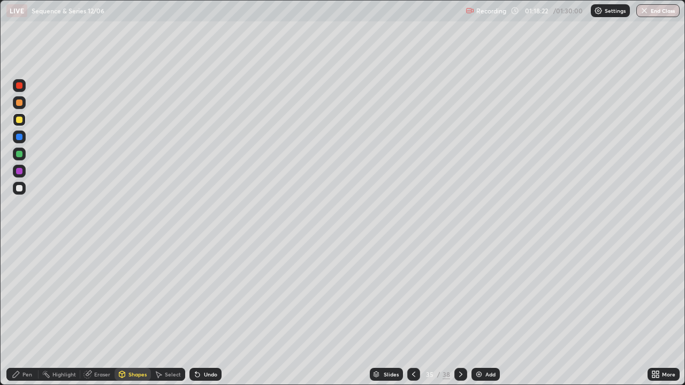
click at [459, 312] on icon at bounding box center [460, 374] width 3 height 5
click at [459, 312] on icon at bounding box center [460, 374] width 9 height 9
click at [27, 312] on div "Pen" at bounding box center [27, 374] width 10 height 5
click at [412, 312] on icon at bounding box center [413, 374] width 9 height 9
click at [459, 312] on icon at bounding box center [460, 374] width 9 height 9
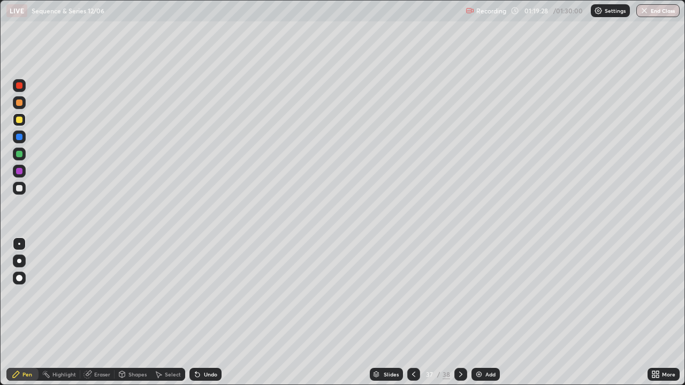
click at [459, 312] on icon at bounding box center [460, 374] width 3 height 5
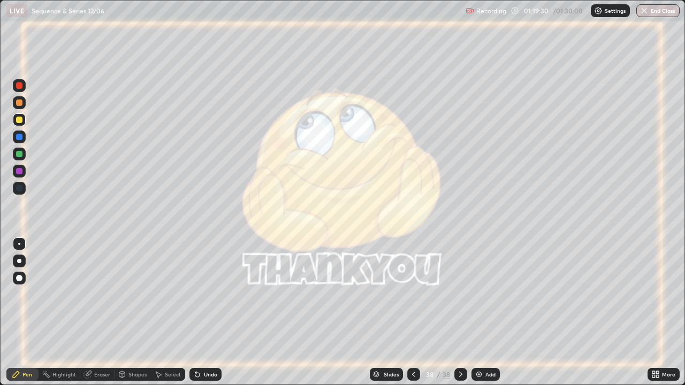
click at [414, 312] on icon at bounding box center [413, 374] width 9 height 9
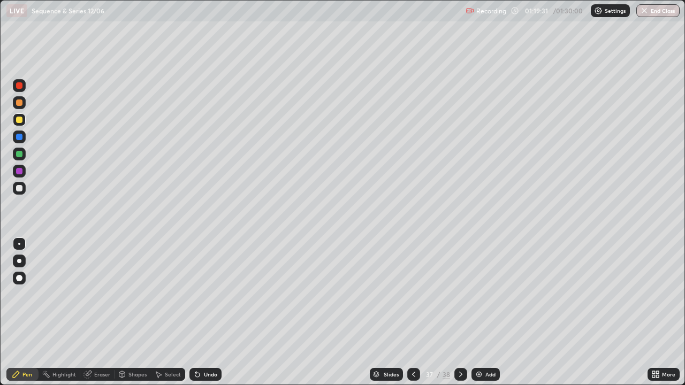
click at [412, 312] on icon at bounding box center [413, 374] width 9 height 9
click at [457, 312] on icon at bounding box center [460, 374] width 9 height 9
click at [92, 312] on div "Eraser" at bounding box center [97, 374] width 34 height 13
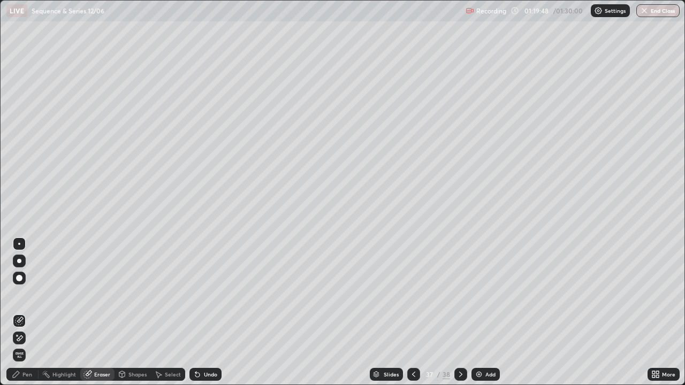
click at [21, 312] on div "Pen" at bounding box center [22, 374] width 32 height 13
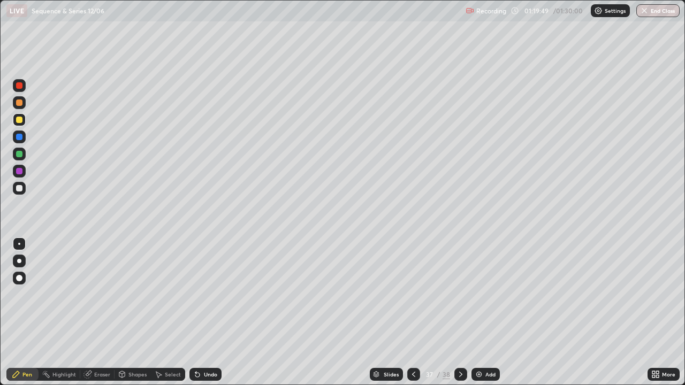
click at [16, 173] on div at bounding box center [19, 171] width 6 height 6
click at [478, 312] on img at bounding box center [478, 374] width 9 height 9
click at [125, 312] on icon at bounding box center [122, 374] width 9 height 9
click at [160, 312] on icon at bounding box center [158, 374] width 9 height 9
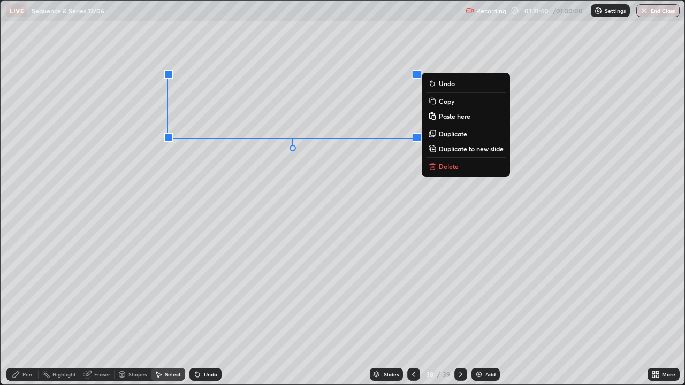
click at [385, 153] on div "0 ° Undo Copy Paste here Duplicate Duplicate to new slide Delete" at bounding box center [343, 193] width 684 height 384
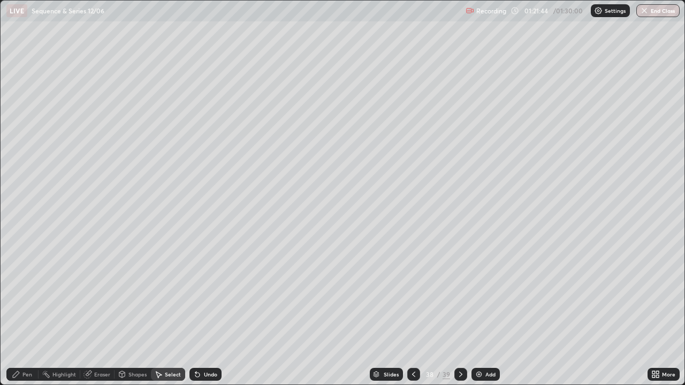
click at [24, 312] on div "Pen" at bounding box center [22, 374] width 32 height 13
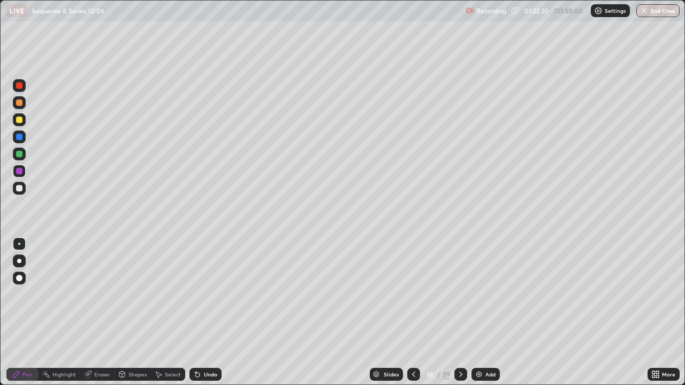
click at [17, 134] on div at bounding box center [19, 137] width 6 height 6
click at [20, 120] on div at bounding box center [19, 120] width 6 height 6
click at [20, 86] on div at bounding box center [19, 85] width 6 height 6
click at [21, 188] on div at bounding box center [19, 188] width 6 height 6
click at [126, 312] on div "Shapes" at bounding box center [132, 374] width 36 height 13
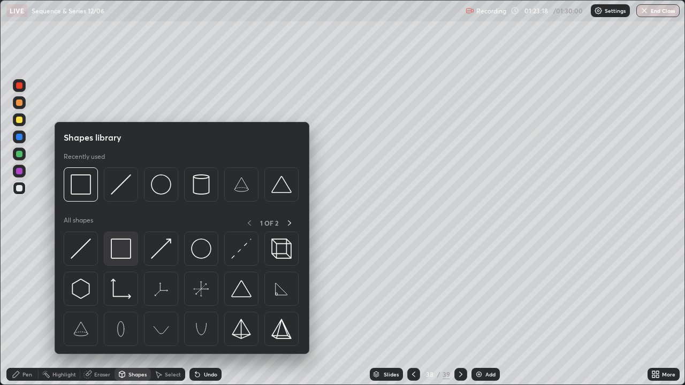
click at [115, 244] on img at bounding box center [121, 249] width 20 height 20
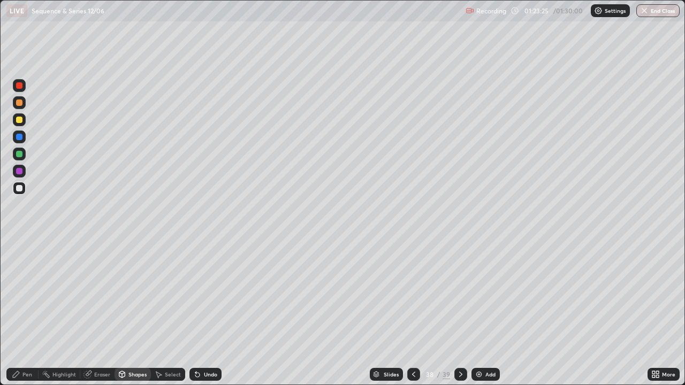
click at [19, 86] on div at bounding box center [19, 85] width 6 height 6
click at [15, 312] on icon at bounding box center [16, 374] width 6 height 6
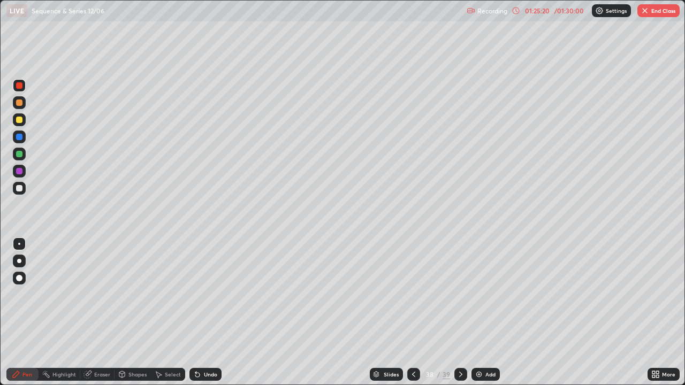
click at [654, 7] on button "End Class" at bounding box center [658, 10] width 42 height 13
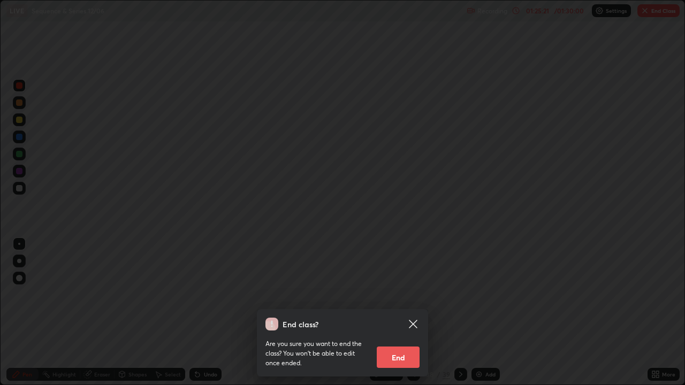
click at [405, 312] on button "End" at bounding box center [398, 357] width 43 height 21
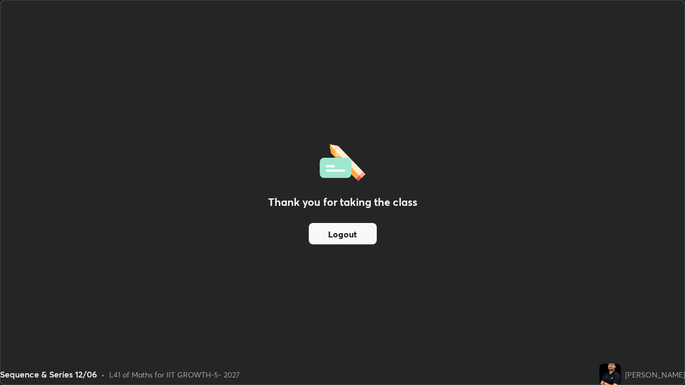
click at [355, 235] on button "Logout" at bounding box center [343, 233] width 68 height 21
